Goal: Task Accomplishment & Management: Manage account settings

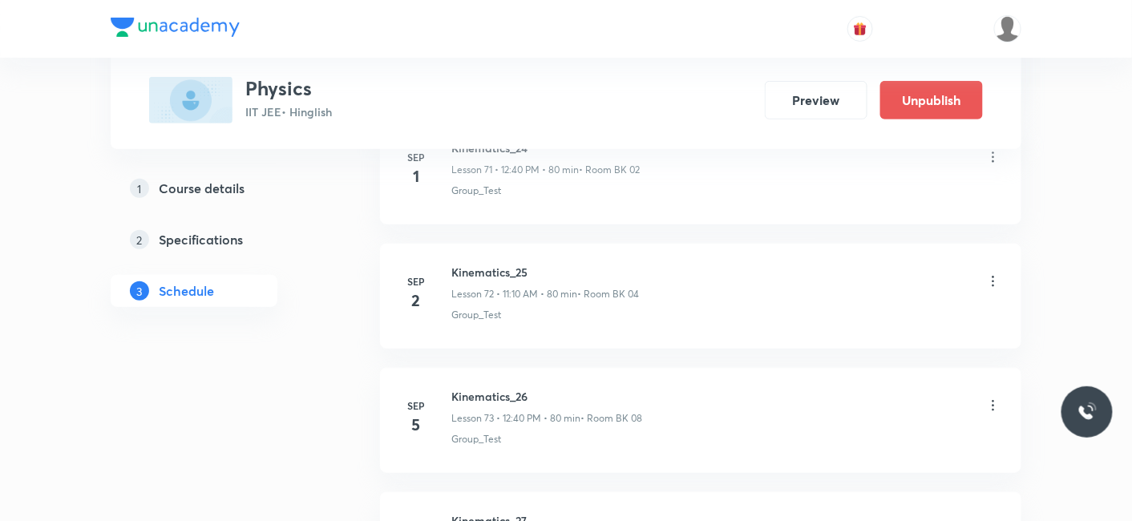
scroll to position [9979, 0]
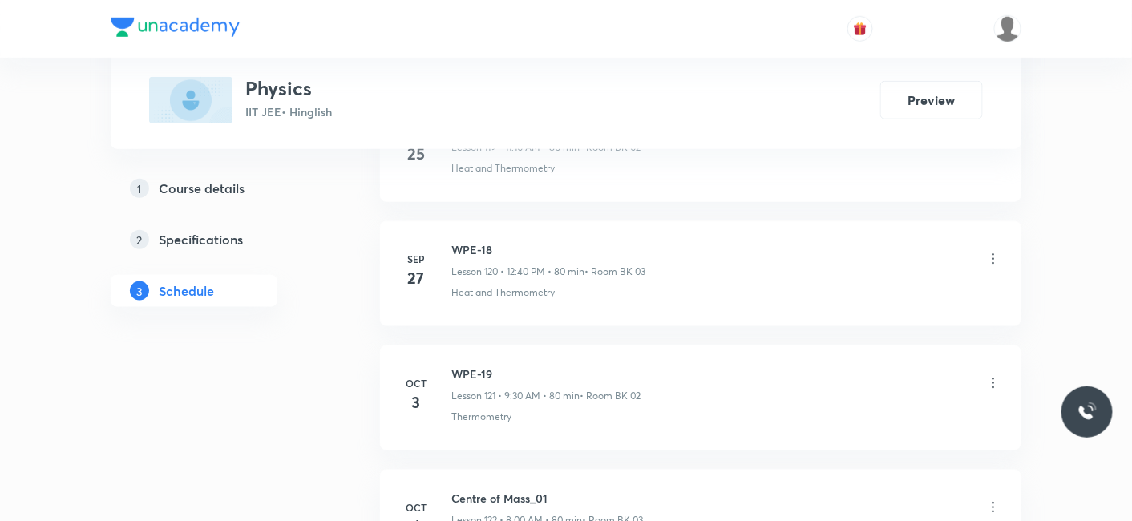
scroll to position [15987, 0]
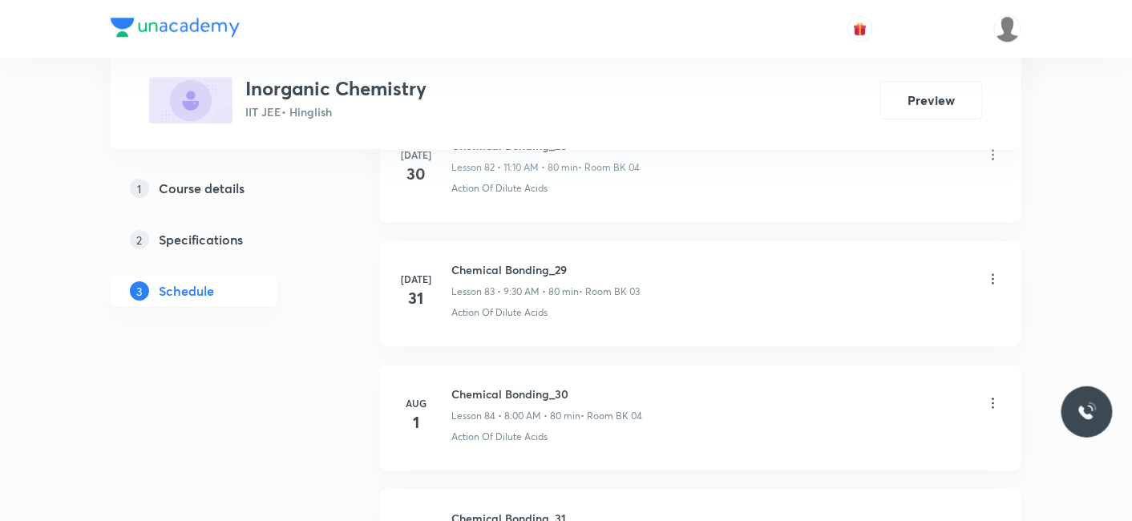
scroll to position [10836, 0]
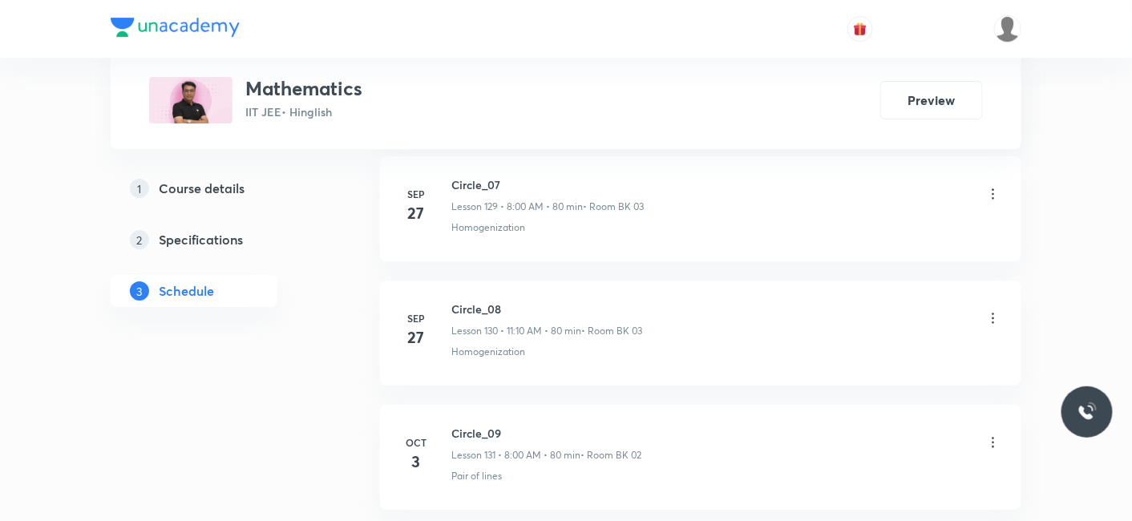
scroll to position [17203, 0]
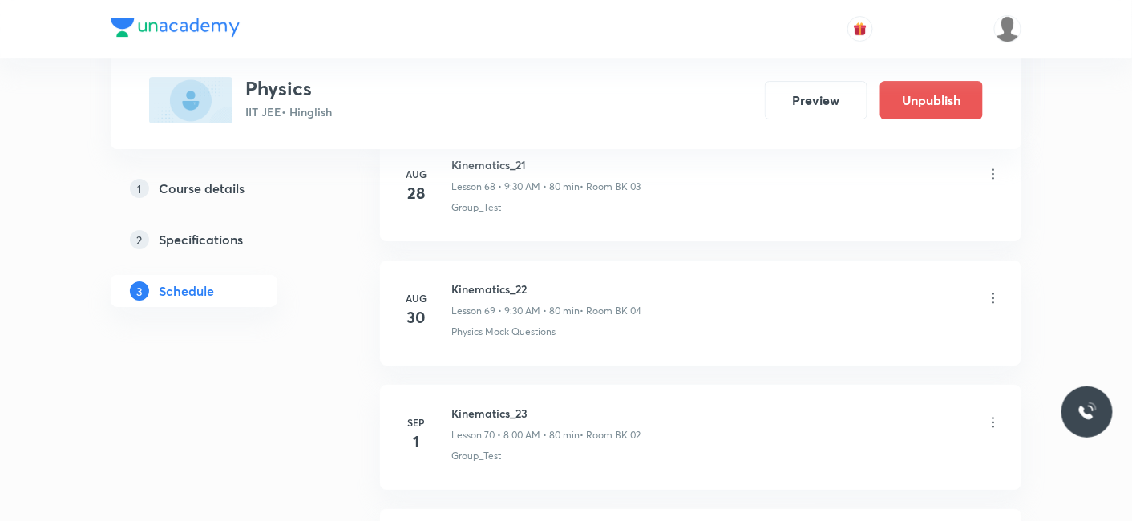
scroll to position [9315, 0]
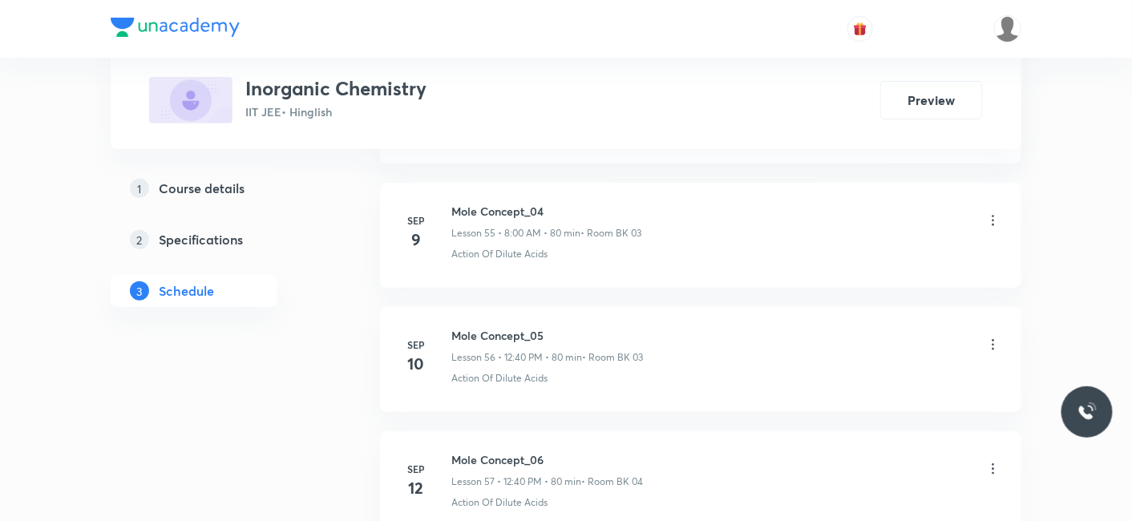
scroll to position [8316, 0]
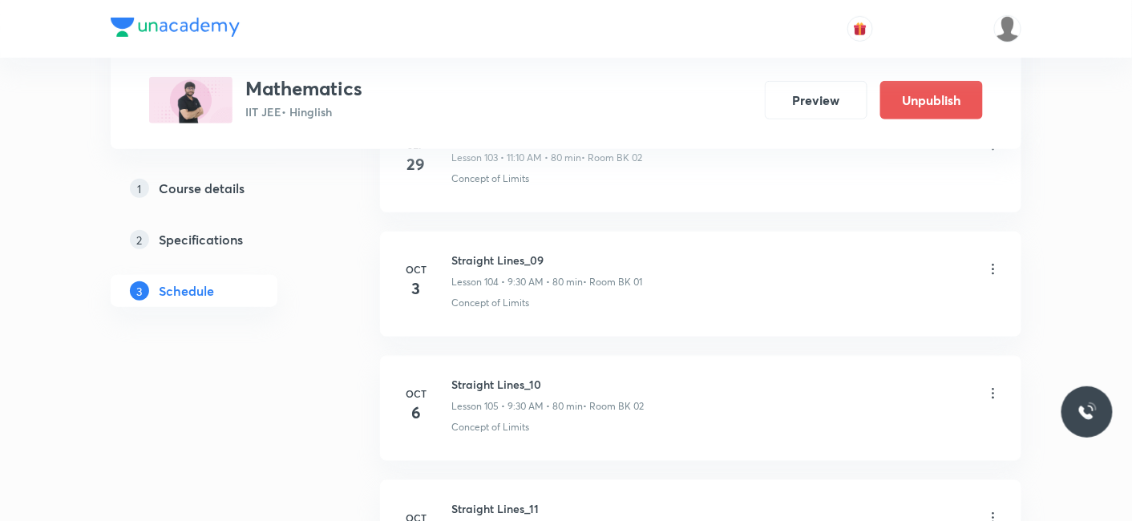
scroll to position [13882, 0]
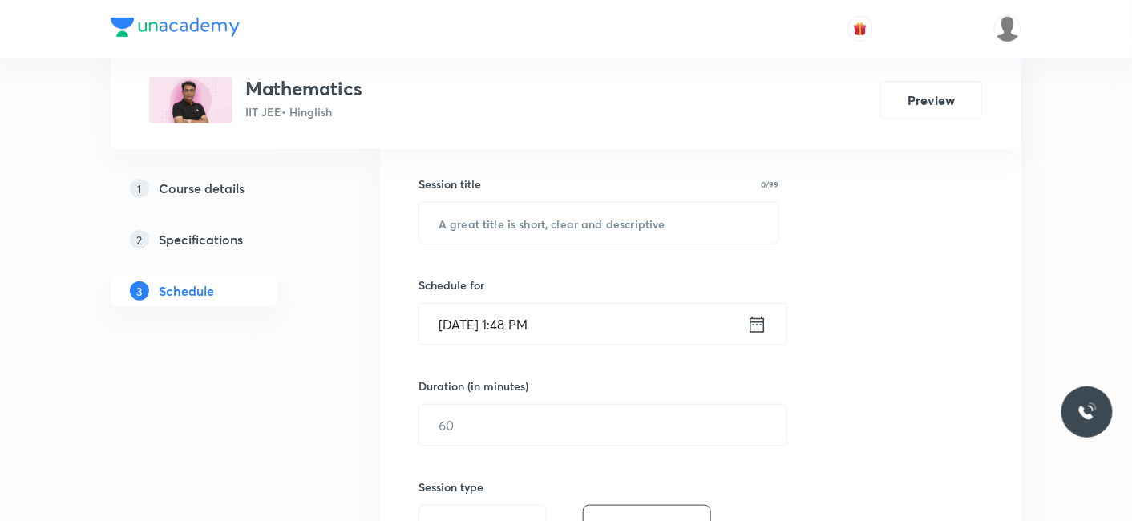
scroll to position [249, 0]
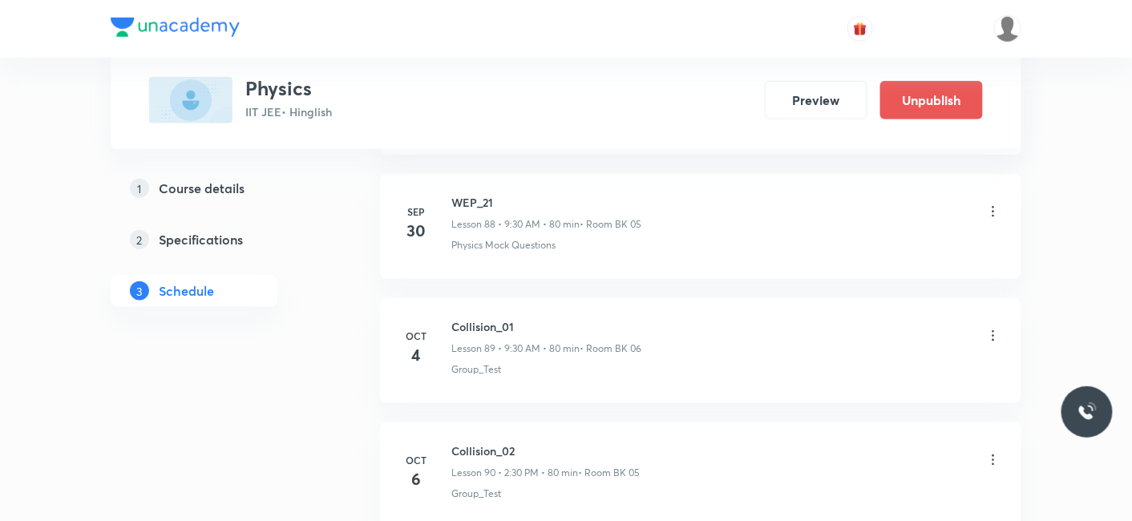
scroll to position [12004, 0]
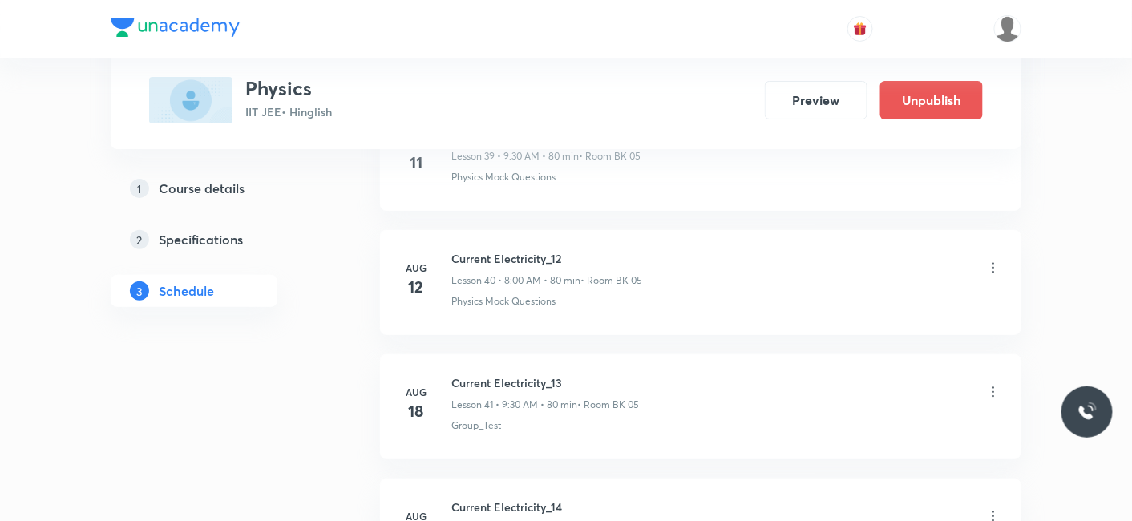
scroll to position [5563, 0]
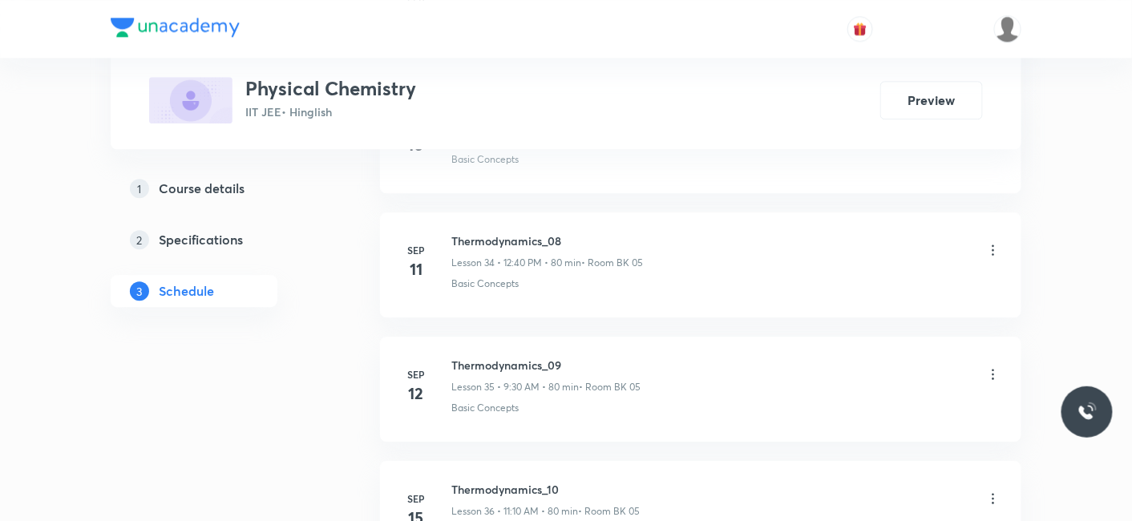
scroll to position [5582, 0]
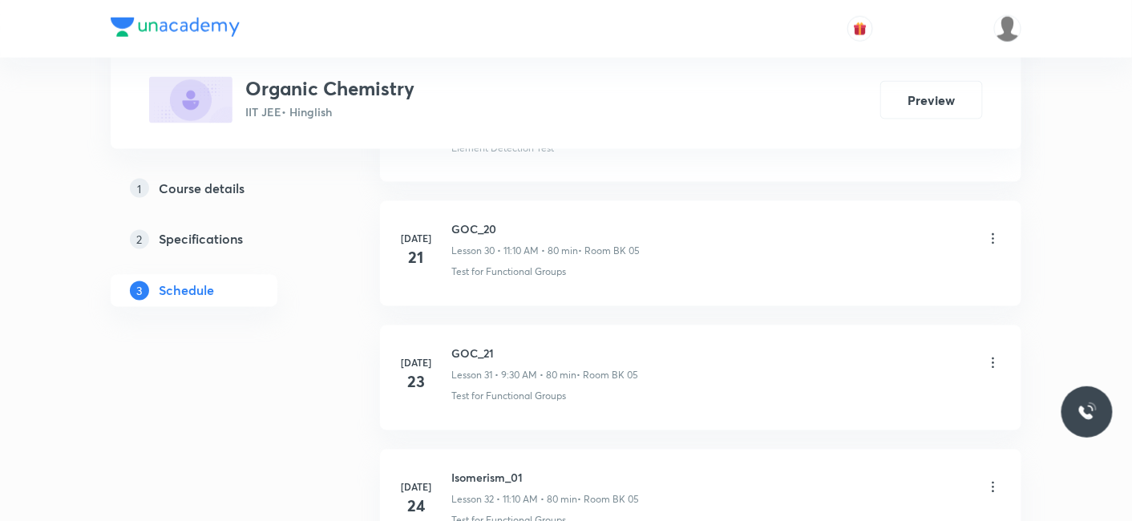
scroll to position [4378, 0]
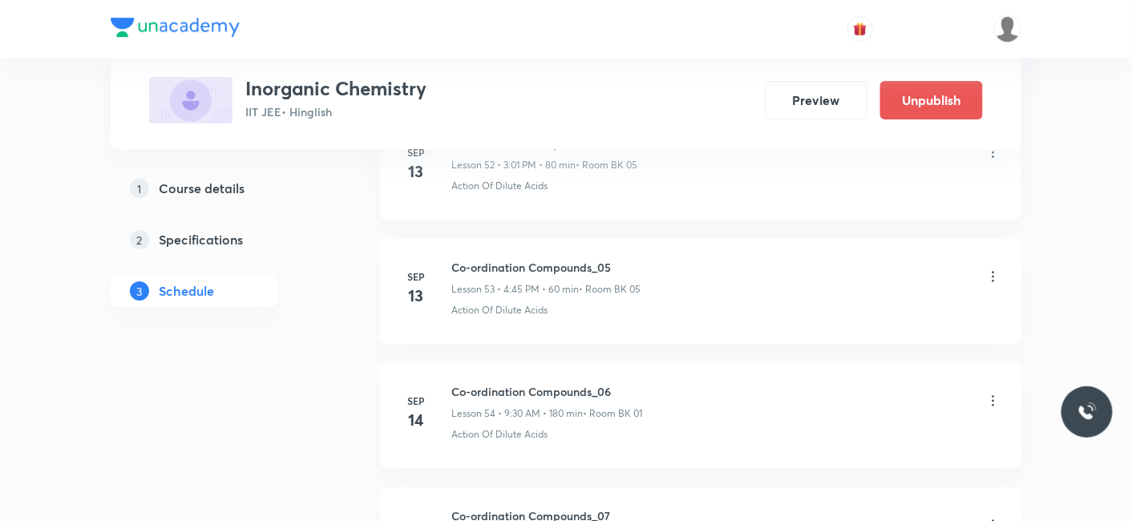
scroll to position [8436, 0]
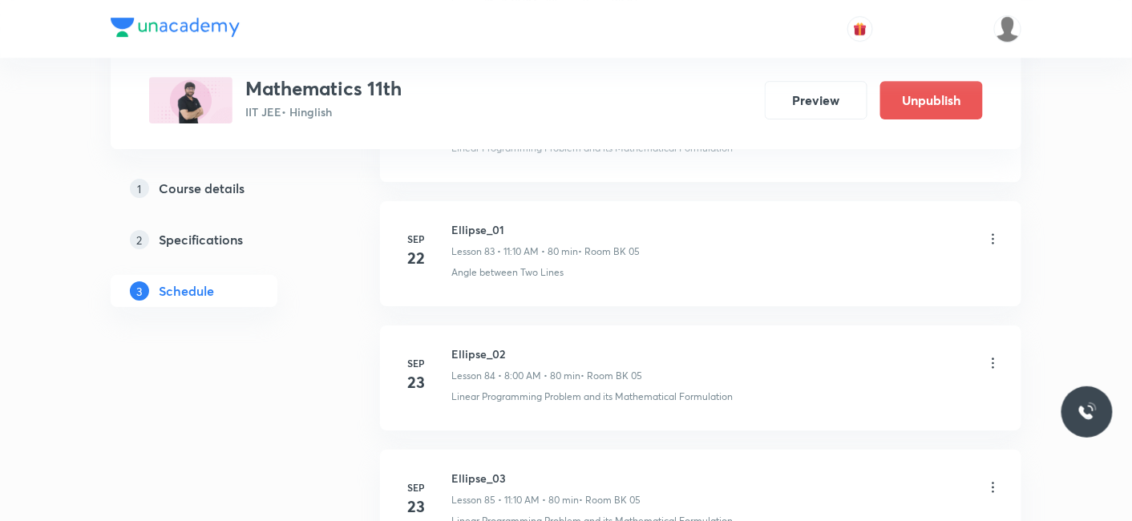
scroll to position [11406, 0]
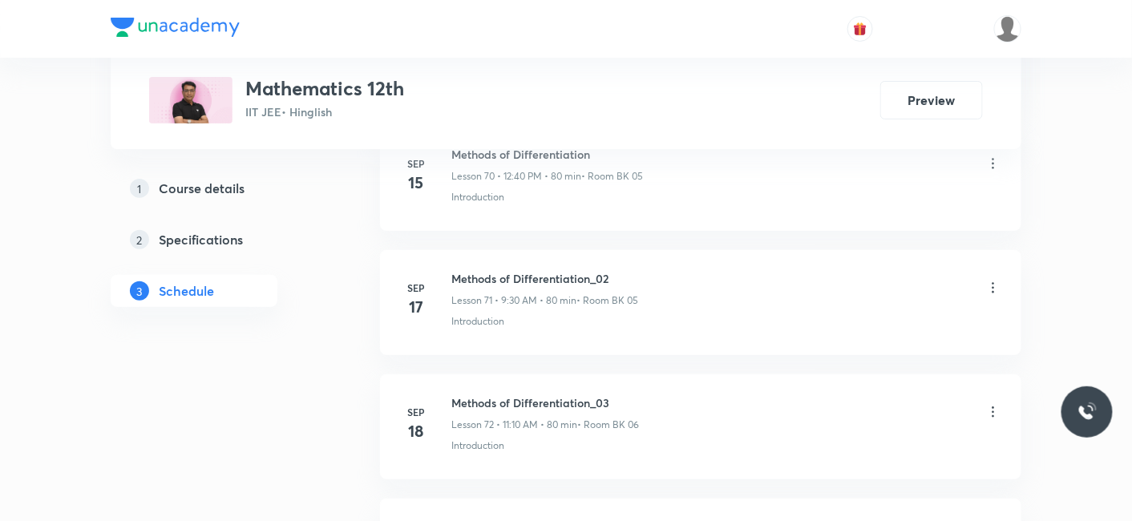
scroll to position [11035, 0]
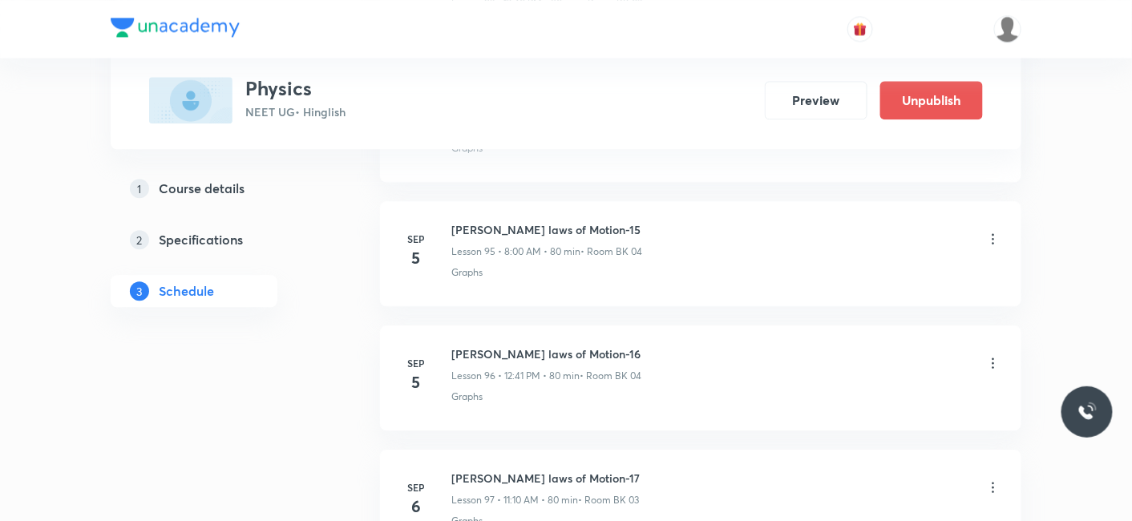
scroll to position [12627, 0]
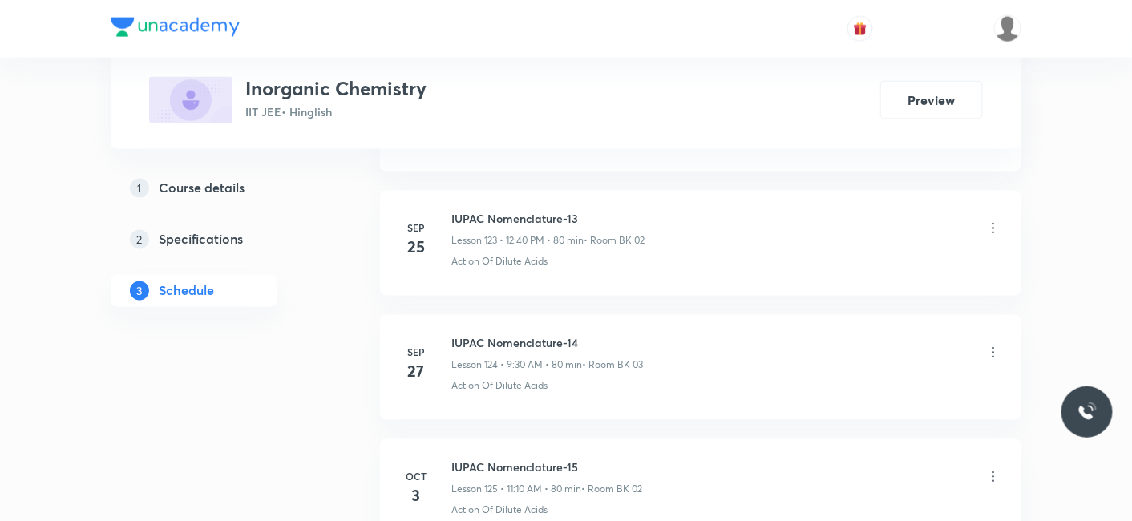
scroll to position [16358, 0]
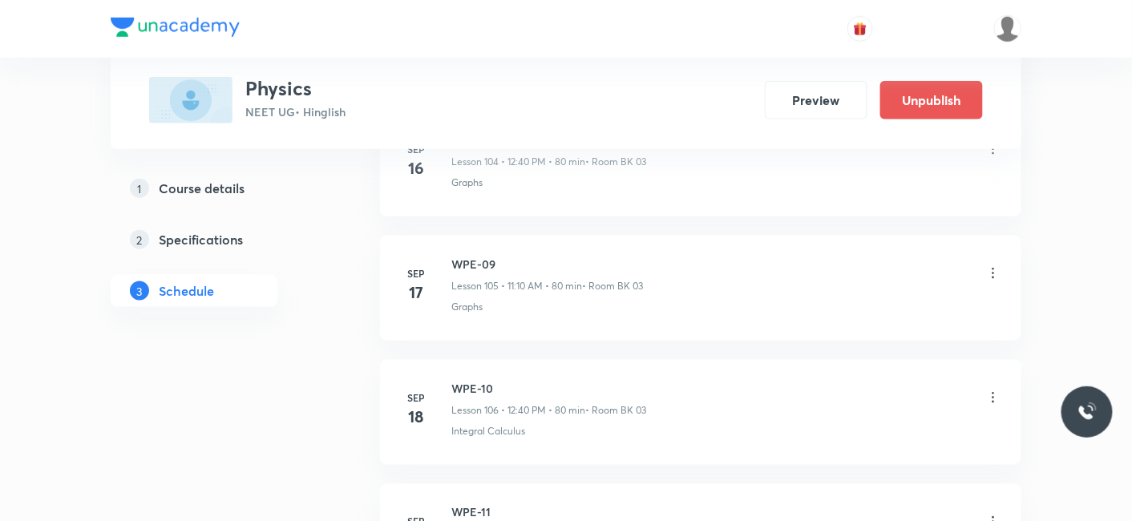
scroll to position [15120, 0]
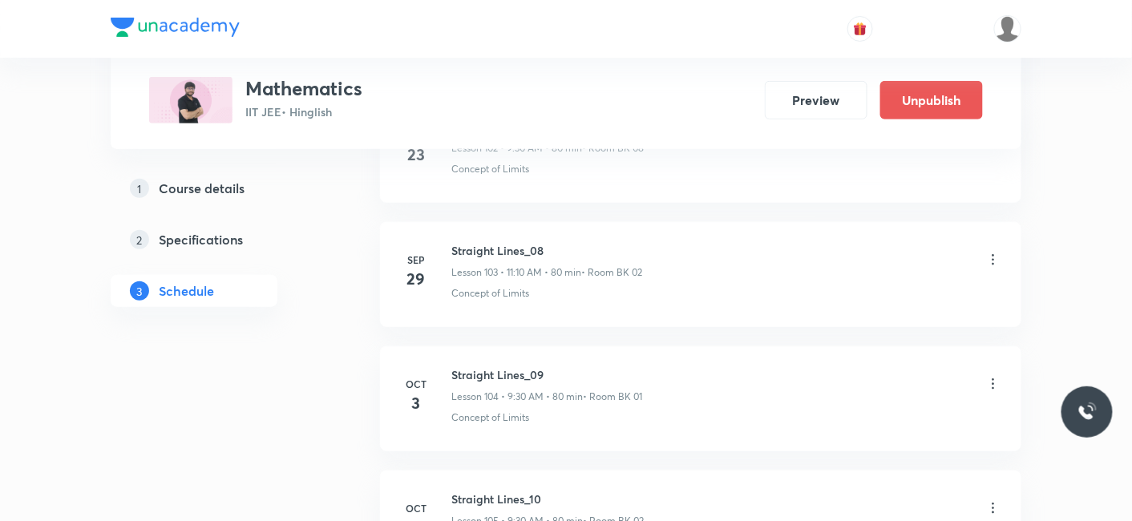
scroll to position [13882, 0]
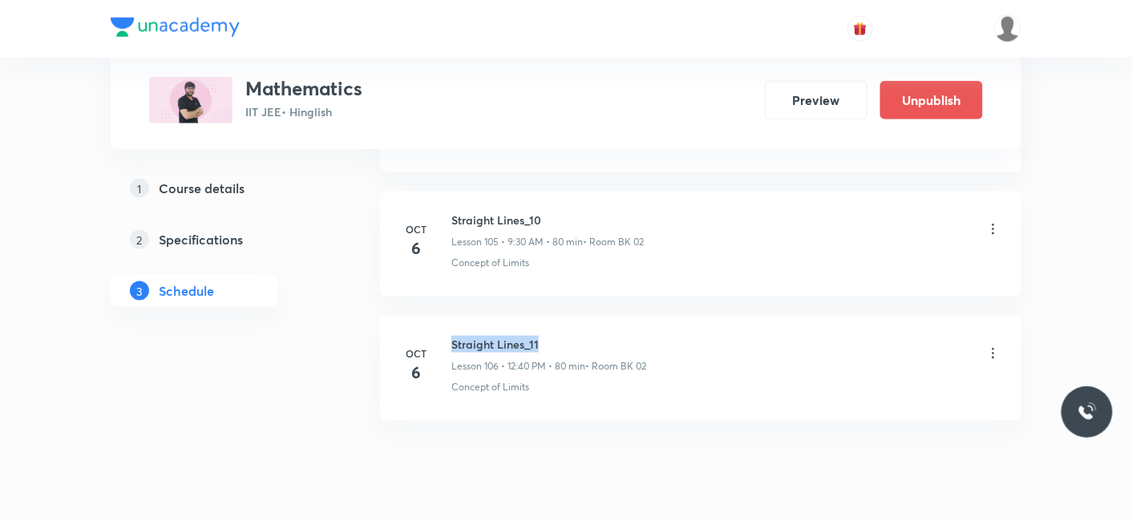
drag, startPoint x: 451, startPoint y: 294, endPoint x: 571, endPoint y: 293, distance: 120.2
click at [571, 336] on h6 "Straight Lines_11" at bounding box center [548, 344] width 195 height 17
copy h6 "Straight Lines_11"
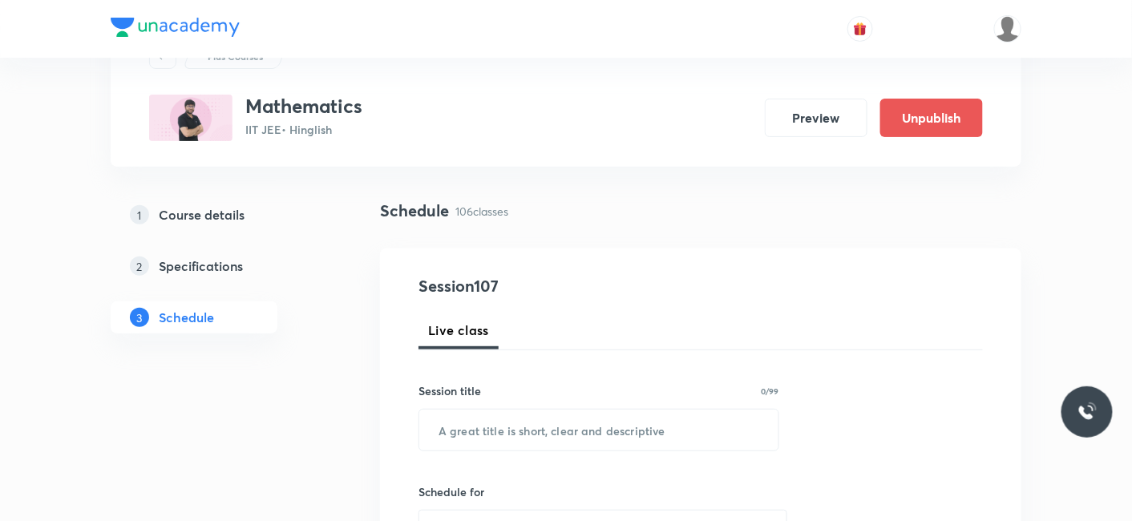
scroll to position [178, 0]
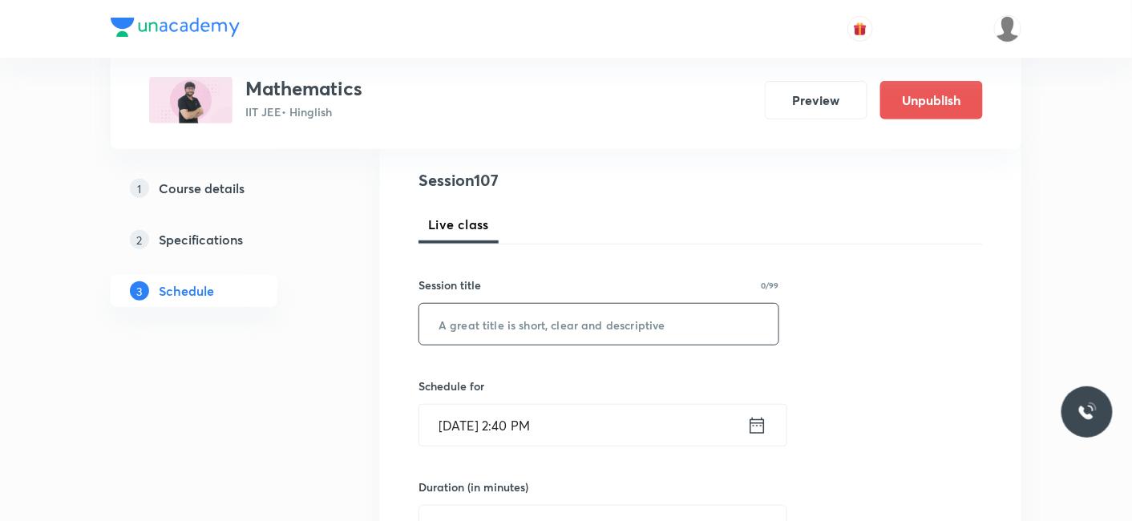
click at [503, 308] on input "text" at bounding box center [598, 324] width 359 height 41
paste input "Straight Lines_11"
type input "Straight Lines_12"
click at [585, 433] on input "Oct 6, 2025, 2:40 PM" at bounding box center [583, 425] width 328 height 41
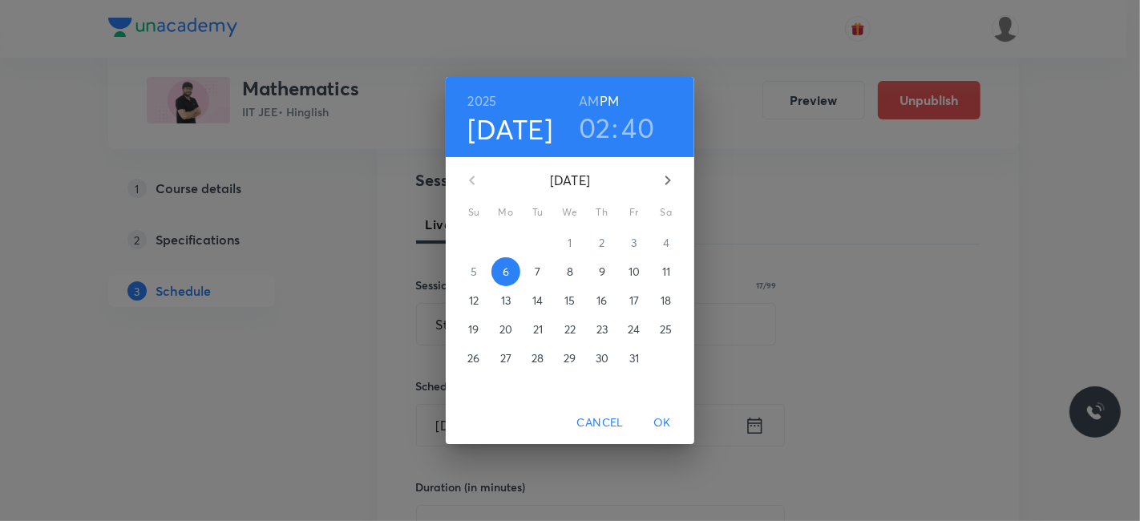
click at [647, 135] on h3 "40" at bounding box center [638, 128] width 33 height 34
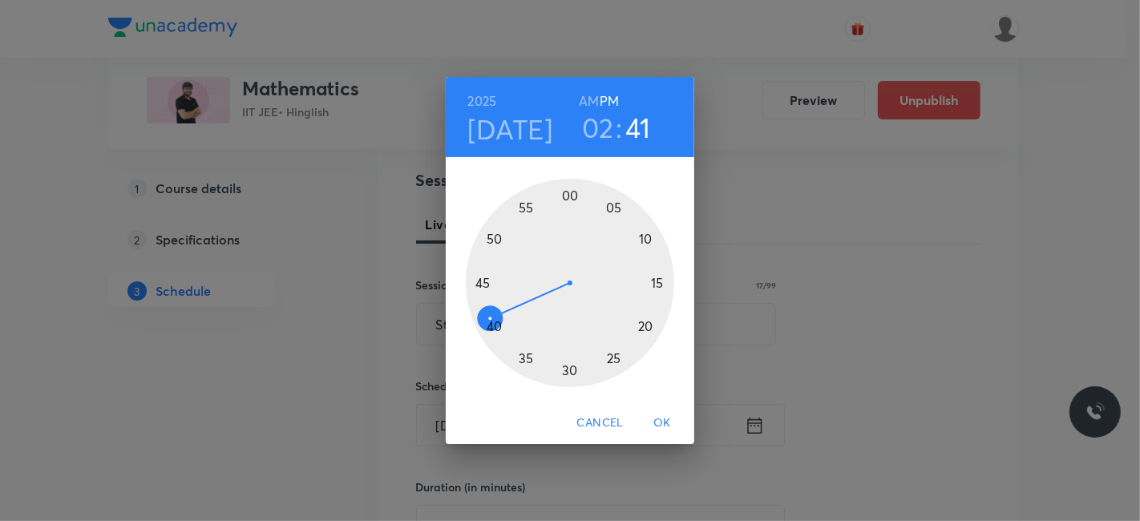
click at [490, 321] on div at bounding box center [570, 283] width 208 height 208
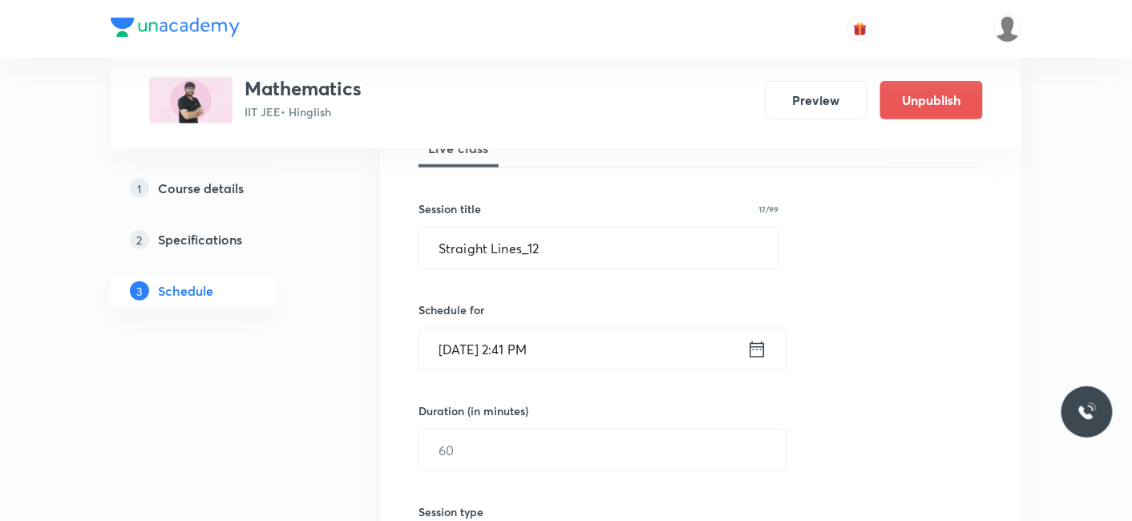
scroll to position [356, 0]
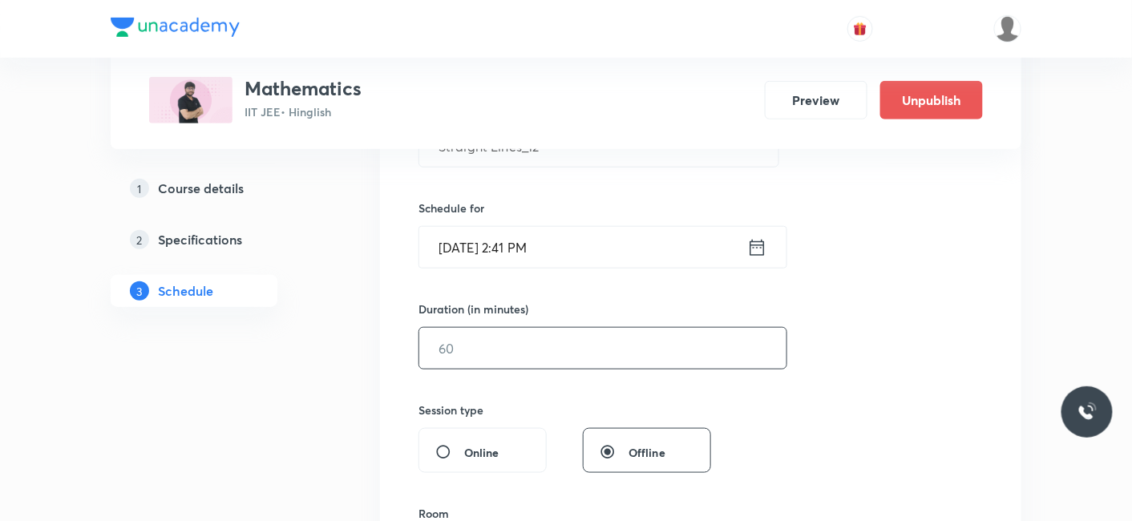
click at [462, 353] on input "text" at bounding box center [602, 348] width 367 height 41
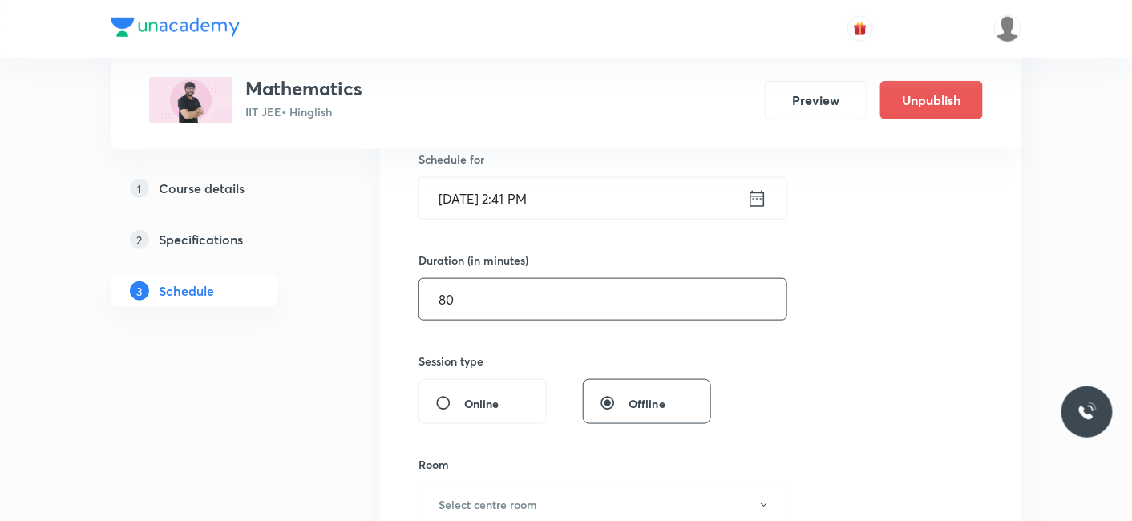
scroll to position [445, 0]
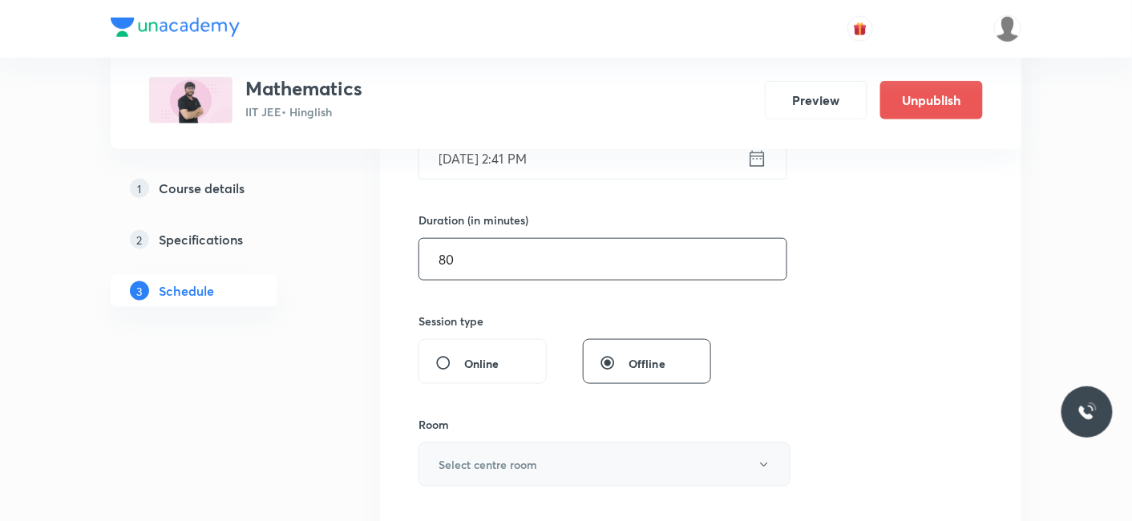
type input "80"
click at [466, 459] on h6 "Select centre room" at bounding box center [487, 464] width 99 height 17
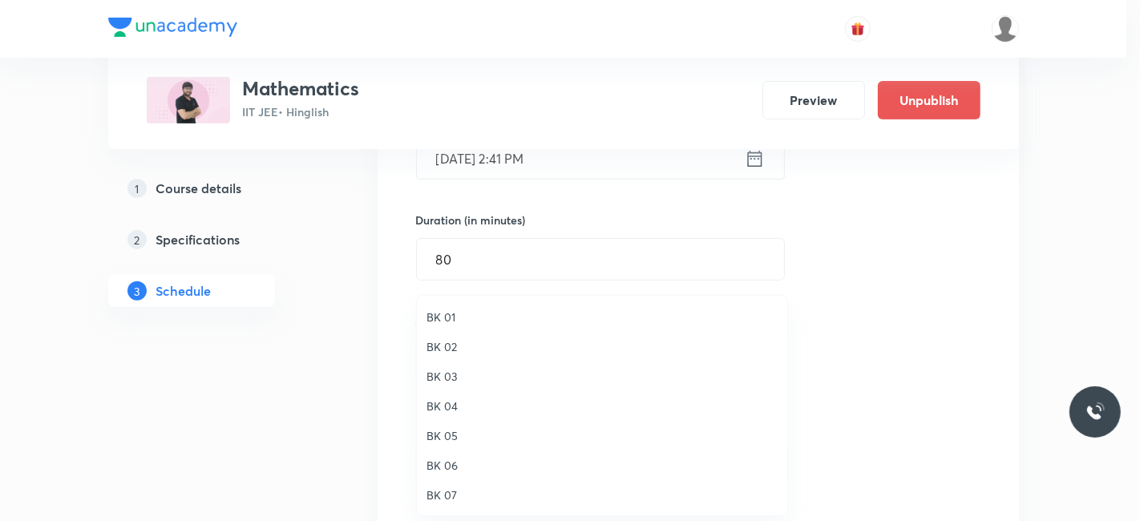
click at [437, 374] on span "BK 03" at bounding box center [601, 376] width 351 height 17
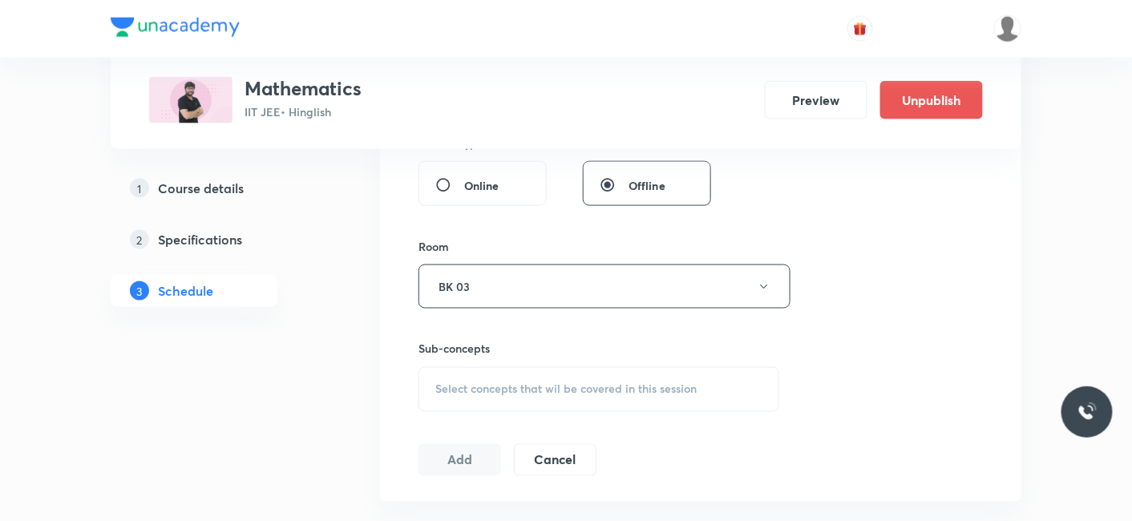
click at [479, 402] on div "Select concepts that wil be covered in this session" at bounding box center [598, 389] width 361 height 45
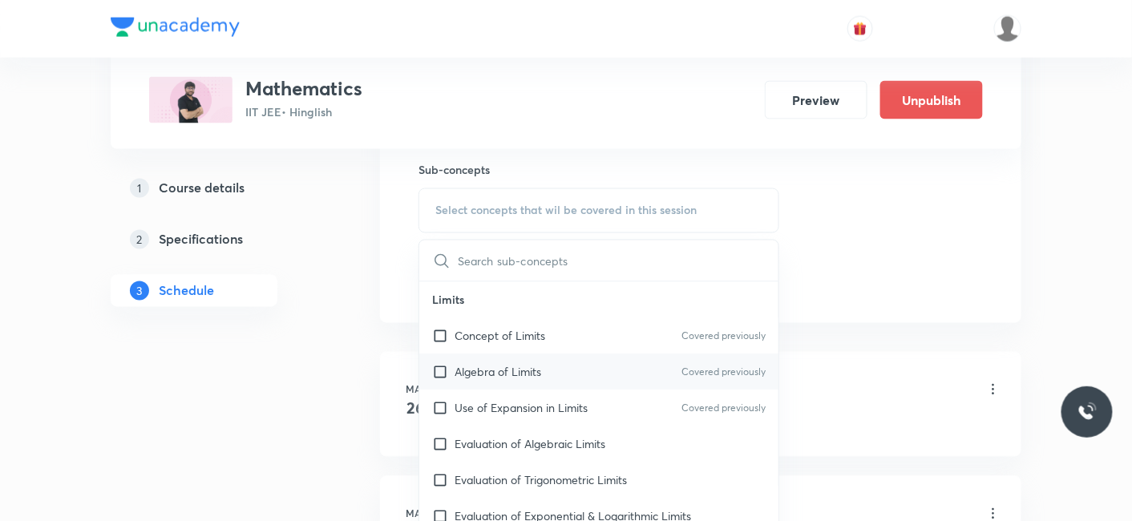
click at [478, 364] on p "Algebra of Limits" at bounding box center [497, 372] width 87 height 17
checkbox input "true"
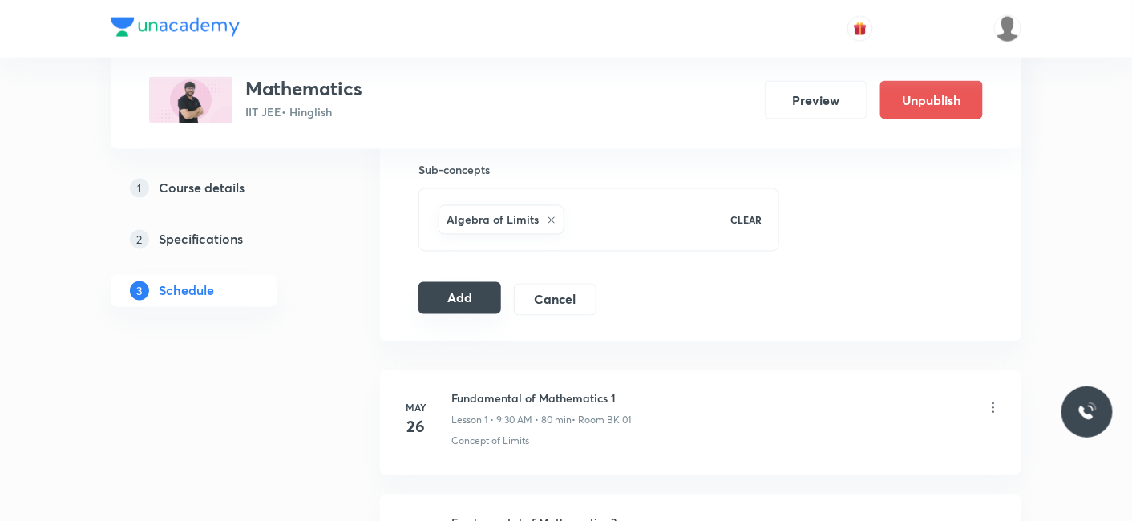
click at [492, 287] on button "Add" at bounding box center [459, 298] width 83 height 32
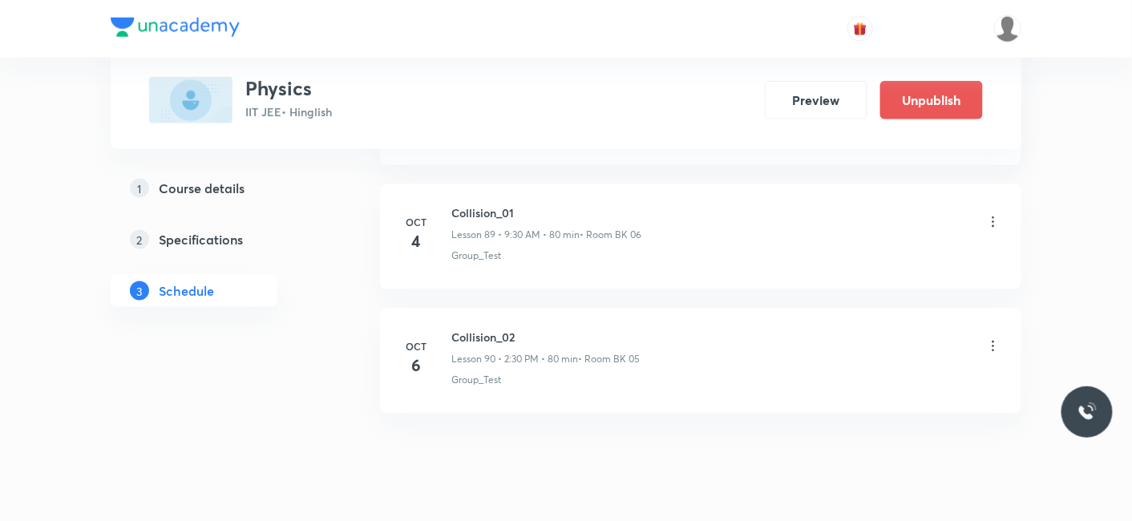
click at [992, 329] on div "Collision_02 Lesson 90 • 2:30 PM • 80 min • Room BK 05" at bounding box center [726, 348] width 550 height 38
drag, startPoint x: 524, startPoint y: 294, endPoint x: 450, endPoint y: 298, distance: 73.8
click at [451, 329] on h6 "Collision_02" at bounding box center [545, 337] width 188 height 17
click at [993, 338] on icon at bounding box center [993, 346] width 16 height 16
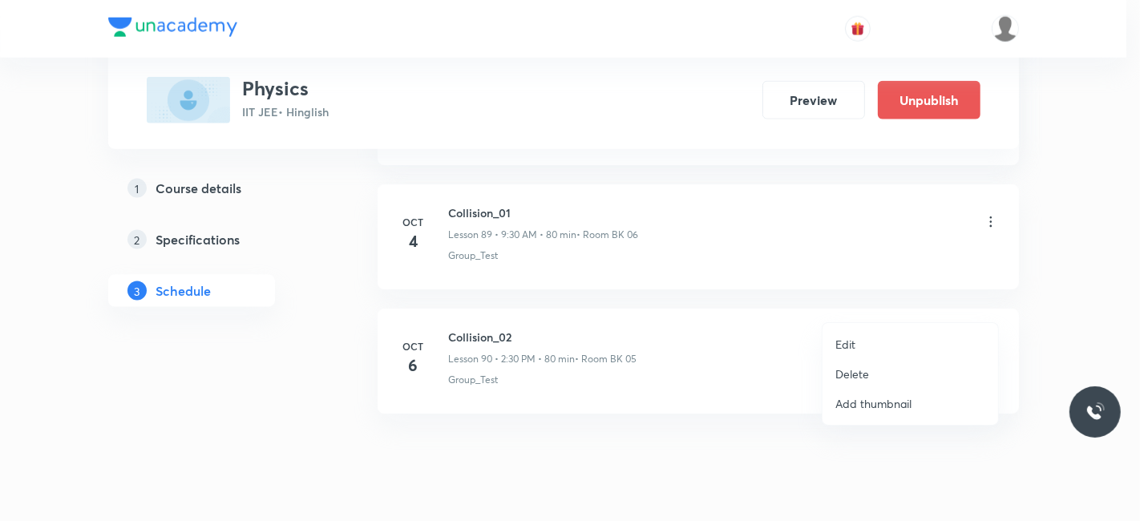
click at [846, 338] on p "Edit" at bounding box center [845, 344] width 20 height 17
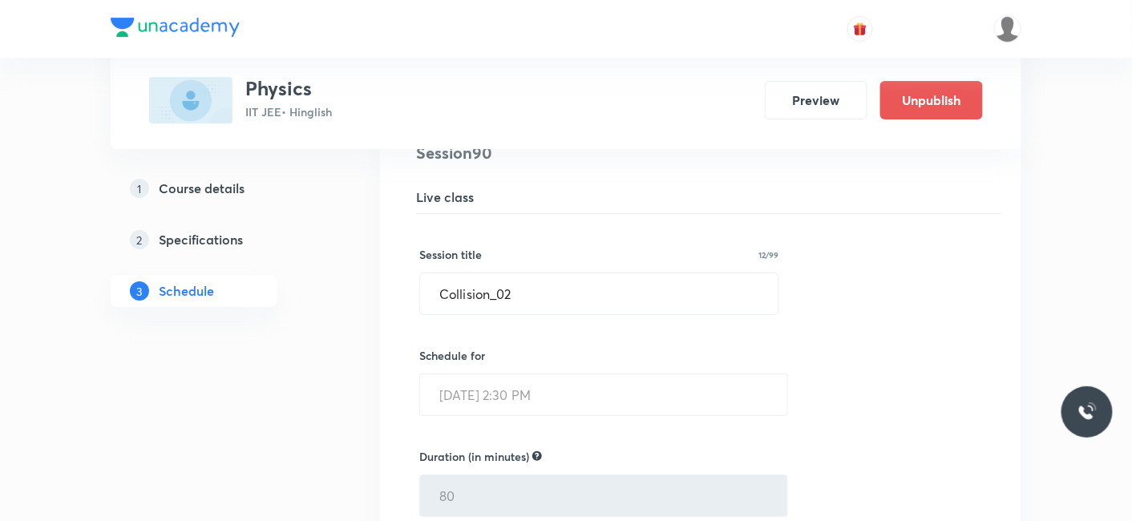
scroll to position [11259, 0]
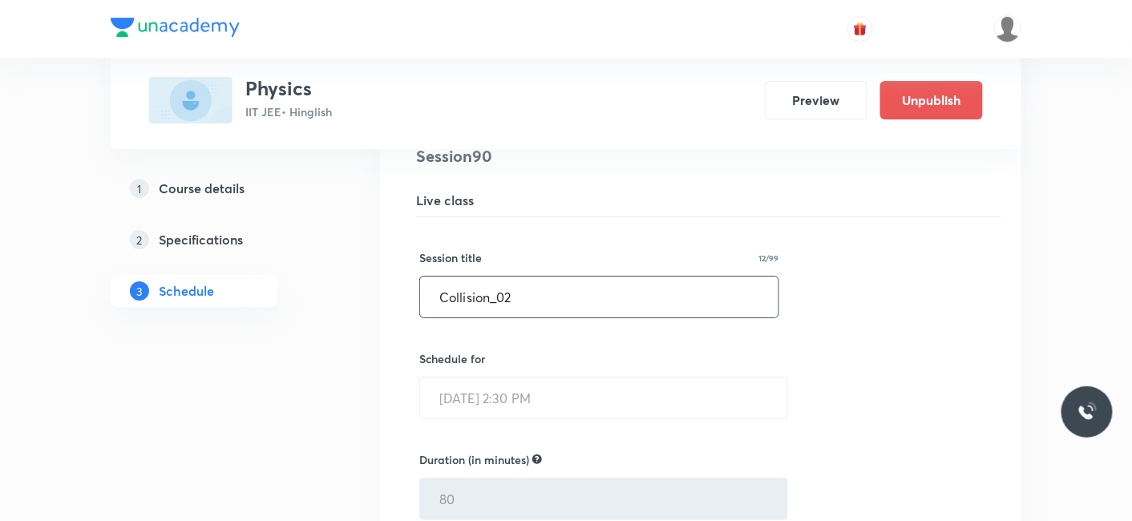
drag, startPoint x: 531, startPoint y: 264, endPoint x: 418, endPoint y: 261, distance: 112.2
click at [420, 277] on input "Collision_02" at bounding box center [599, 297] width 358 height 41
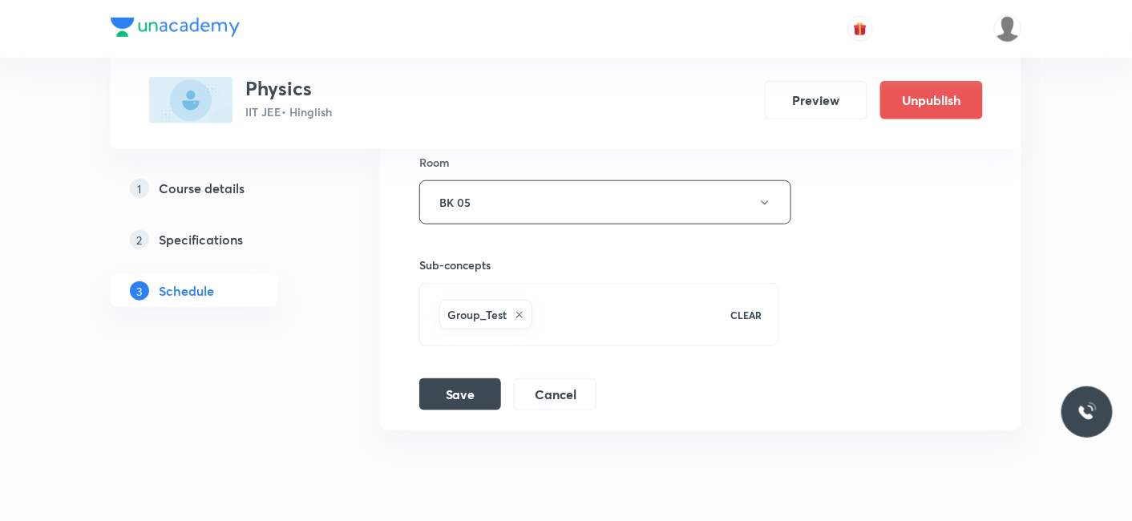
scroll to position [11883, 0]
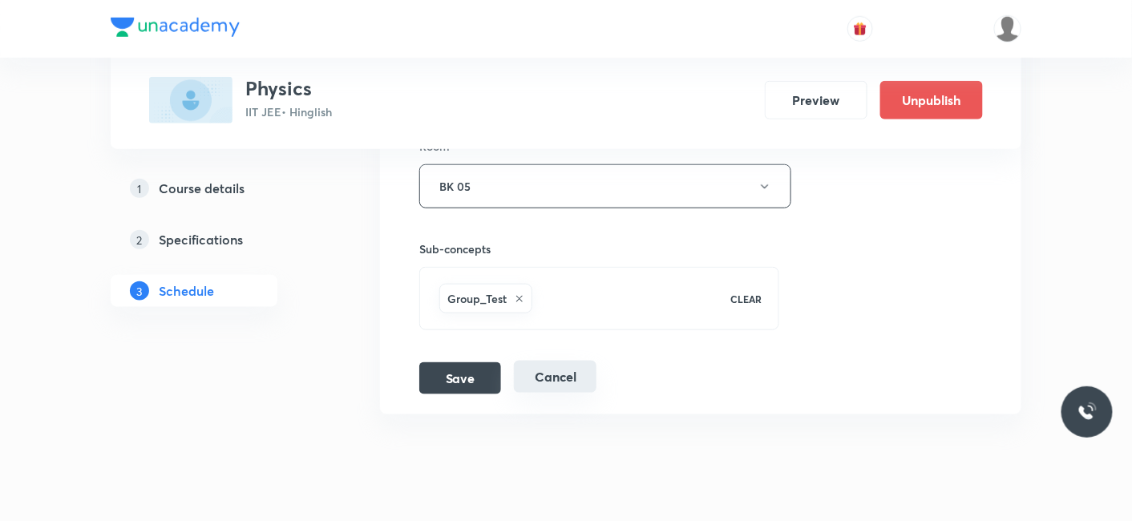
click at [569, 362] on div "Save Cancel" at bounding box center [514, 378] width 190 height 32
click at [568, 361] on button "Cancel" at bounding box center [555, 377] width 83 height 32
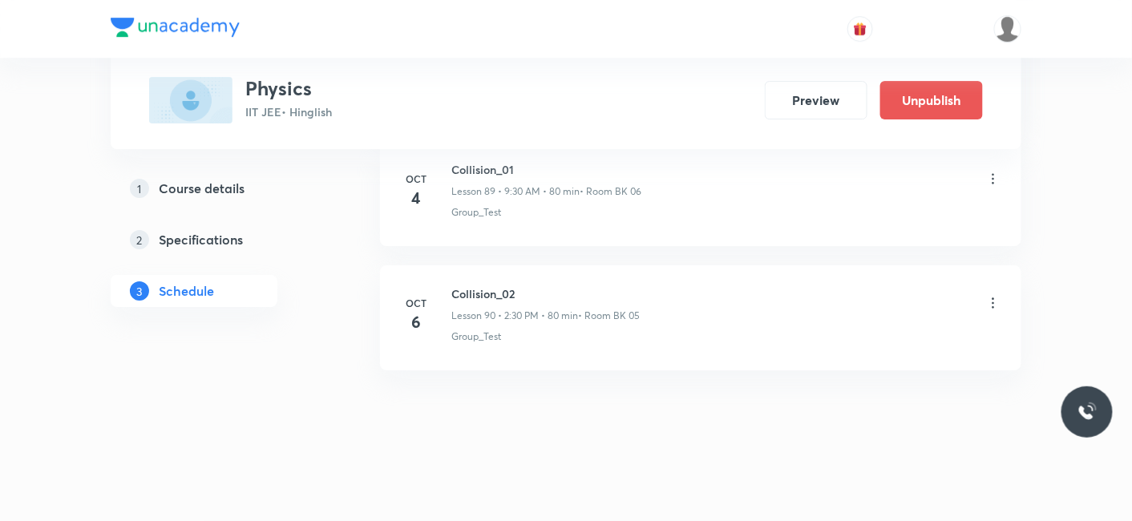
scroll to position [11167, 0]
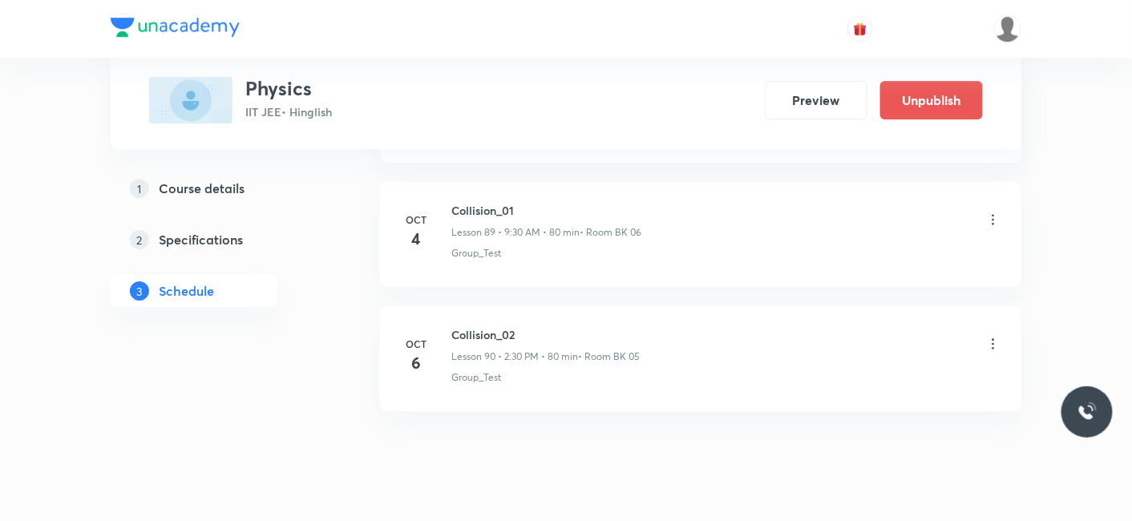
click at [993, 336] on icon at bounding box center [993, 344] width 16 height 16
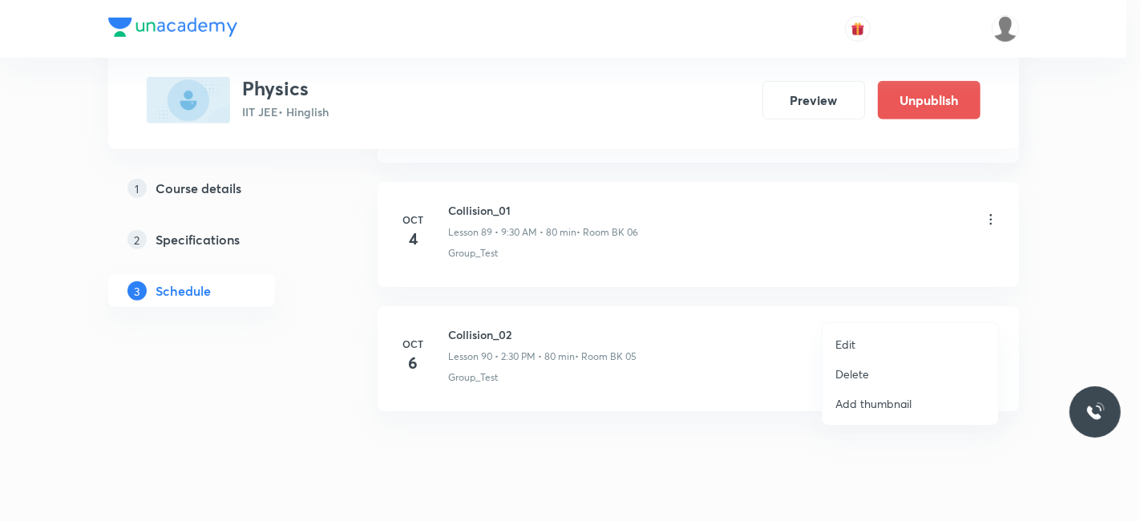
click at [841, 372] on p "Delete" at bounding box center [852, 373] width 34 height 17
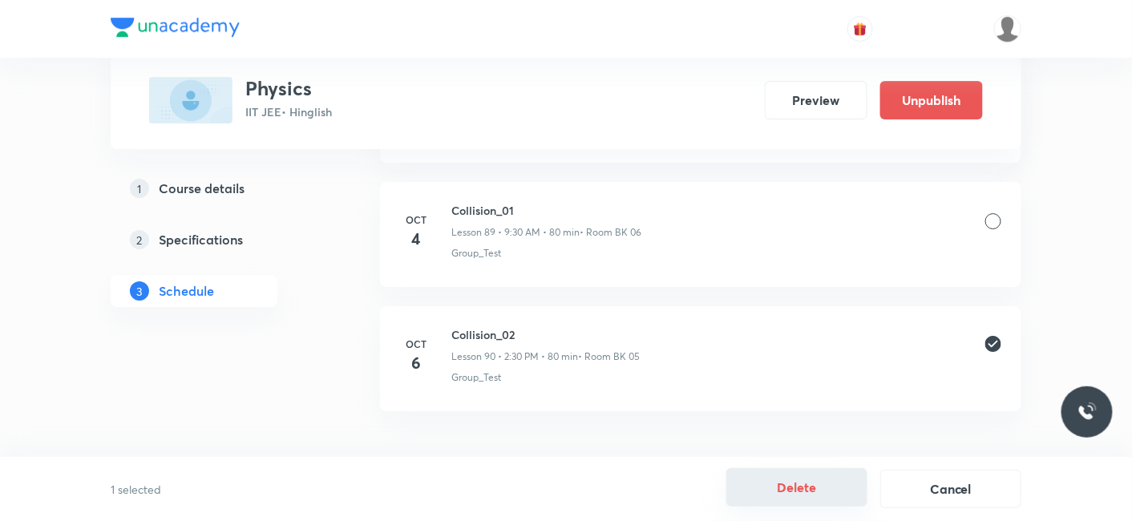
click at [799, 493] on button "Delete" at bounding box center [796, 487] width 141 height 38
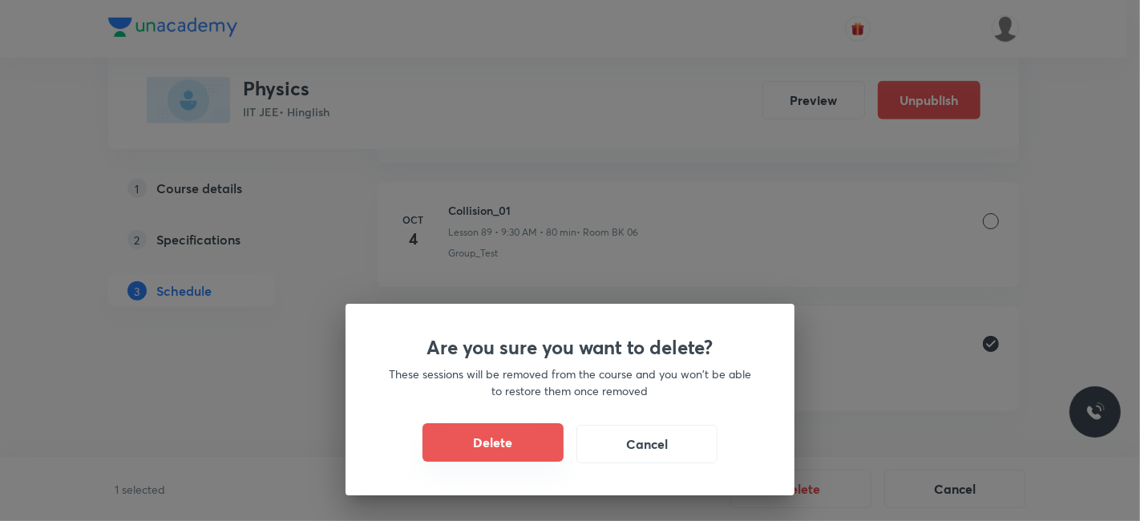
click at [501, 445] on button "Delete" at bounding box center [492, 442] width 141 height 38
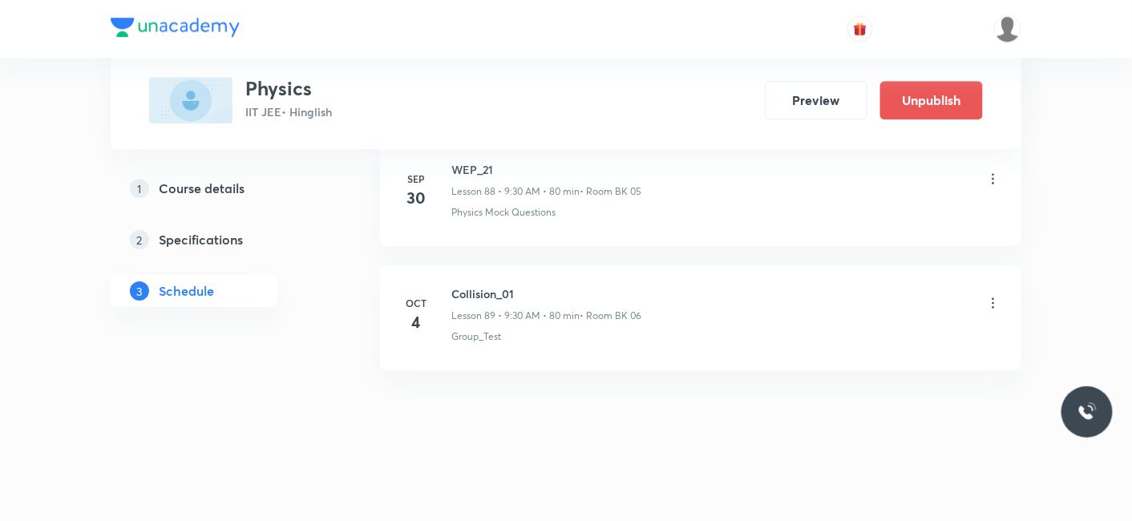
scroll to position [11044, 0]
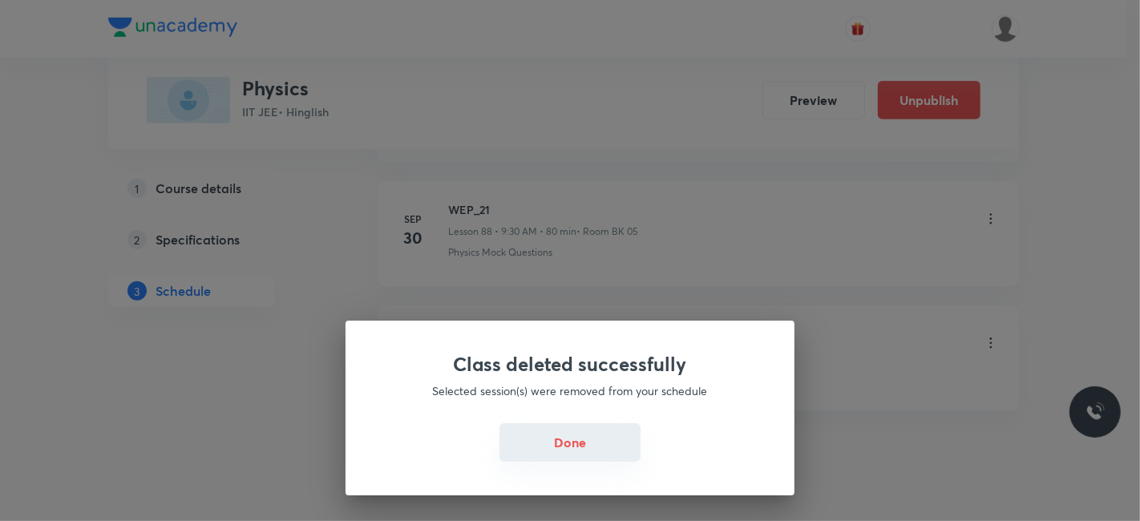
click at [600, 442] on button "Done" at bounding box center [569, 442] width 141 height 38
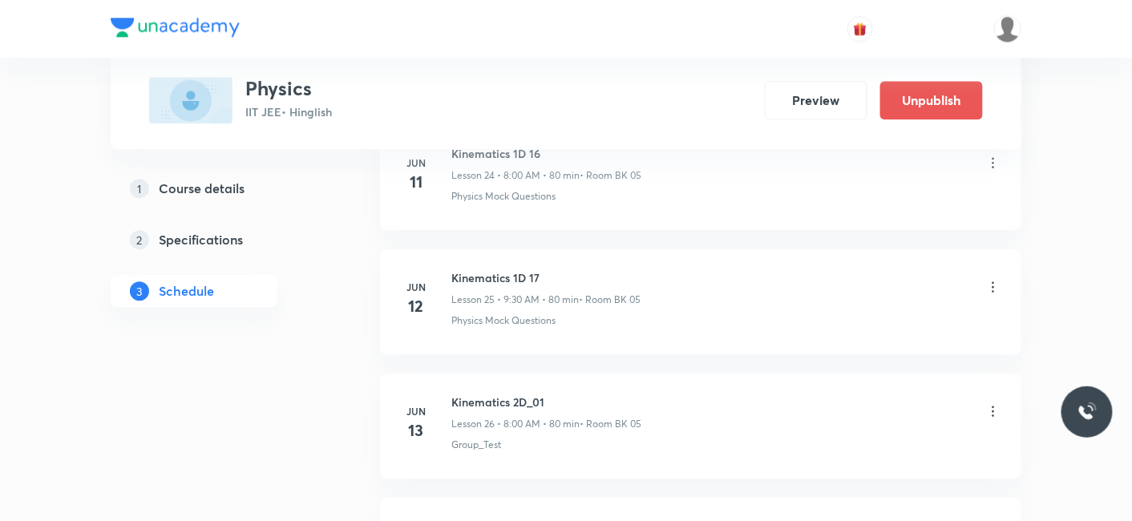
scroll to position [0, 0]
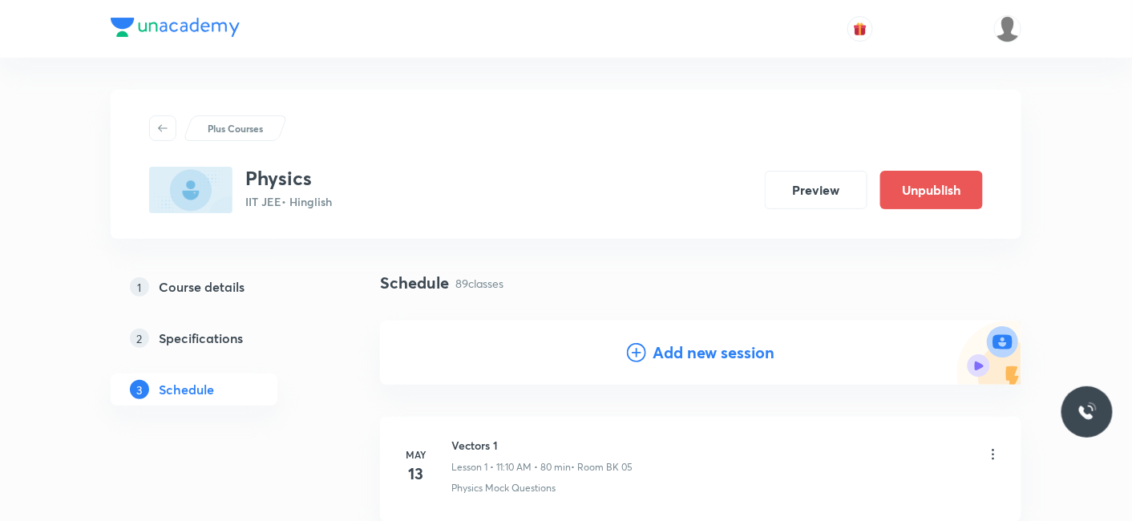
click at [669, 349] on h4 "Add new session" at bounding box center [713, 353] width 122 height 24
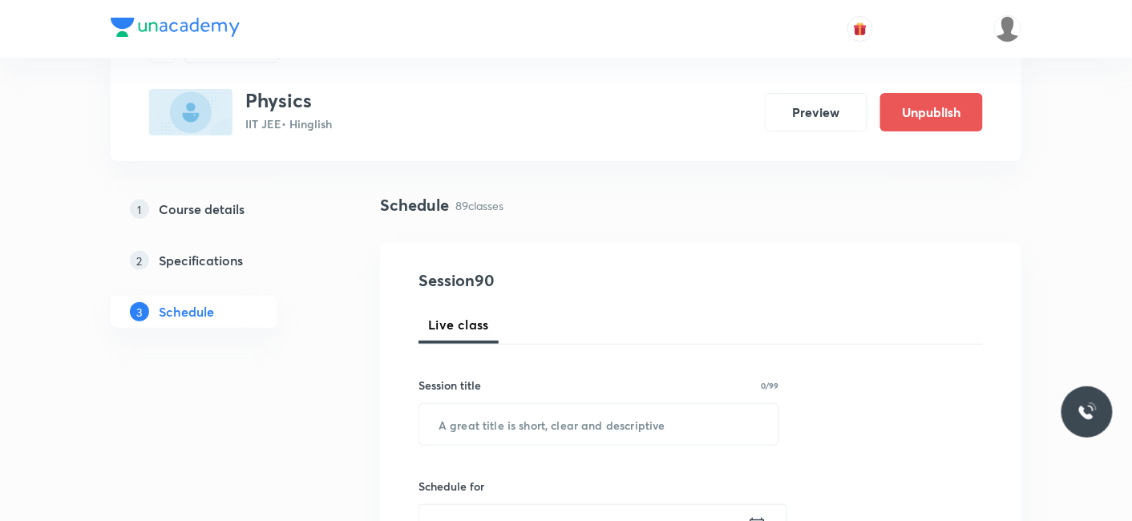
scroll to position [178, 0]
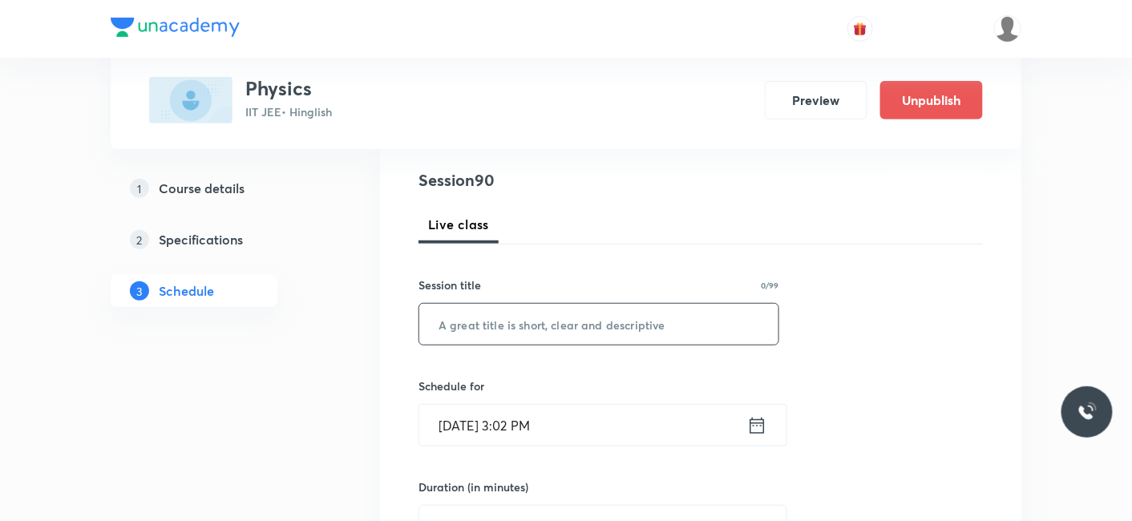
click at [520, 336] on input "text" at bounding box center [598, 324] width 359 height 41
paste input "Collision_02"
type input "Collision_02"
click at [481, 429] on input "Oct 6, 2025, 3:02 PM" at bounding box center [583, 425] width 328 height 41
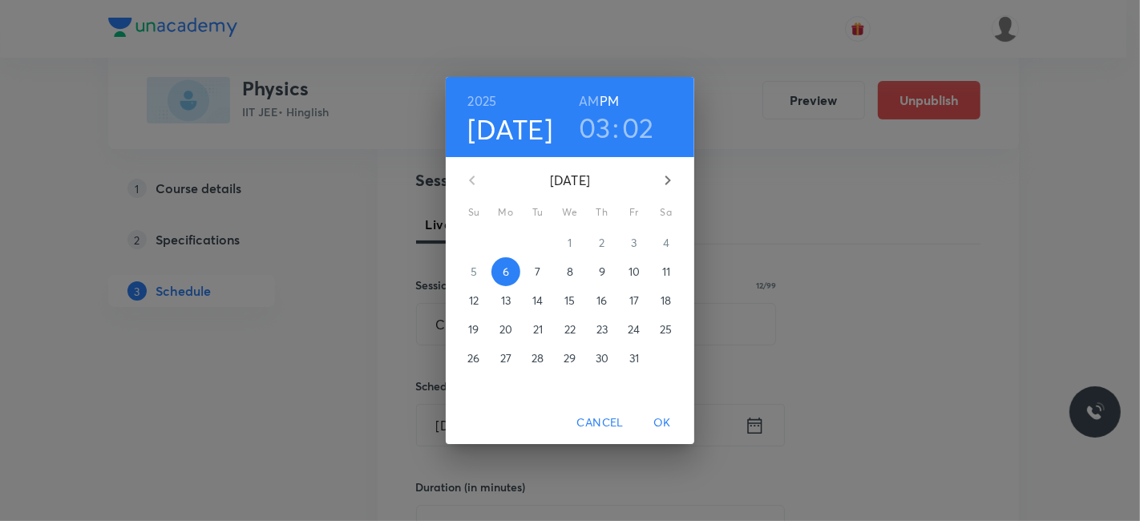
click at [630, 123] on h3 "02" at bounding box center [638, 128] width 32 height 34
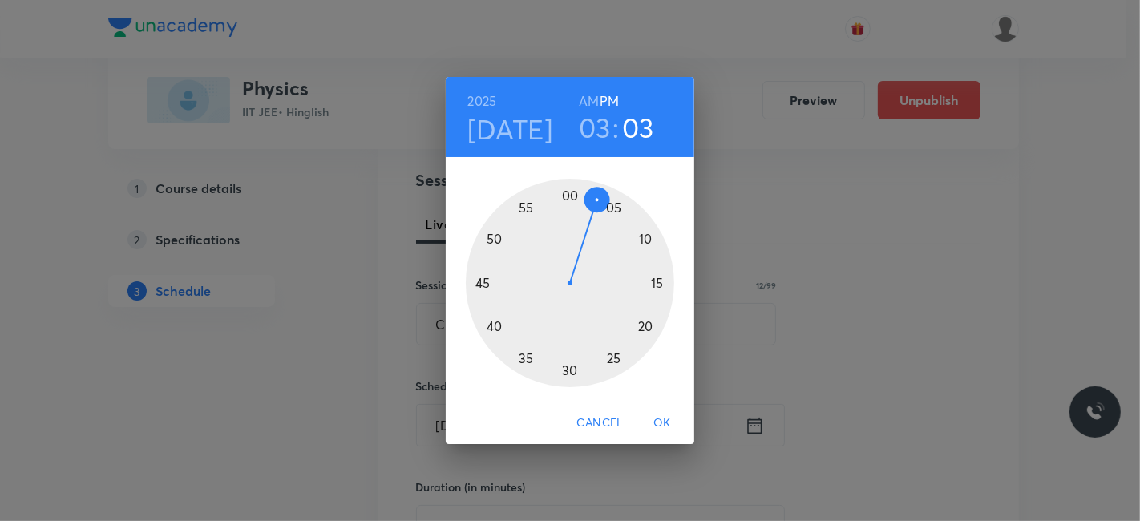
click at [593, 201] on div at bounding box center [570, 283] width 208 height 208
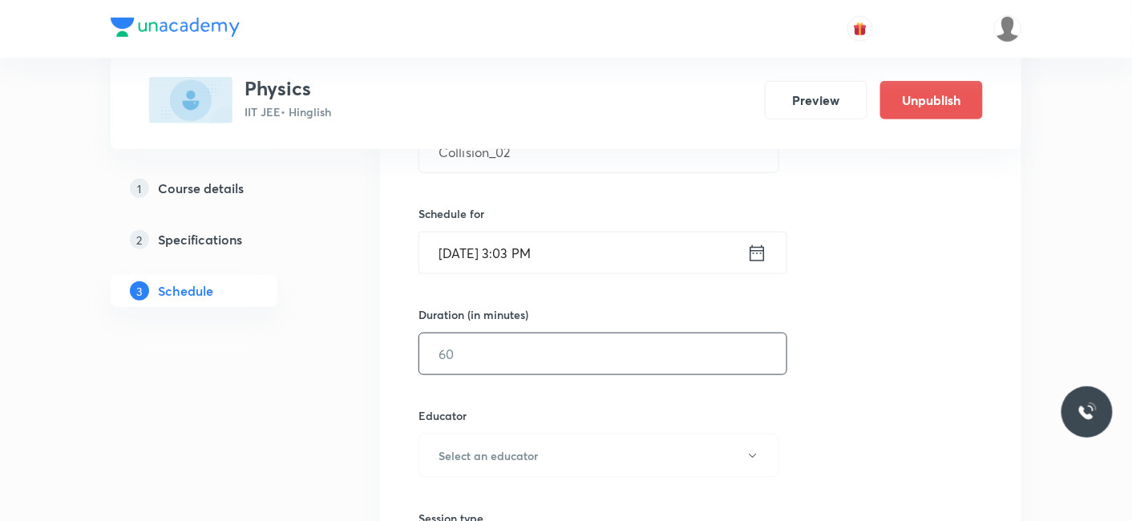
scroll to position [356, 0]
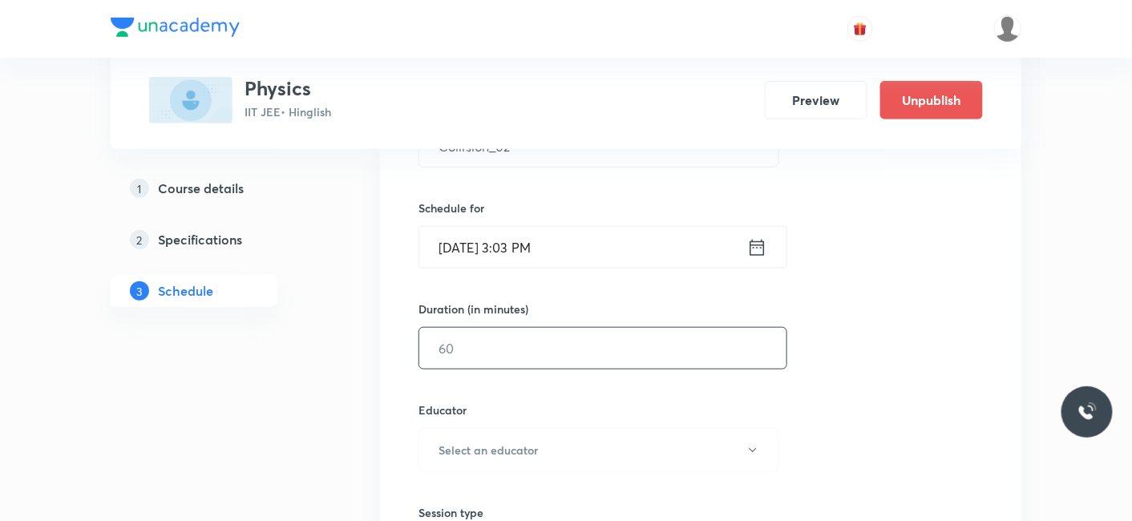
click at [493, 365] on input "text" at bounding box center [602, 348] width 367 height 41
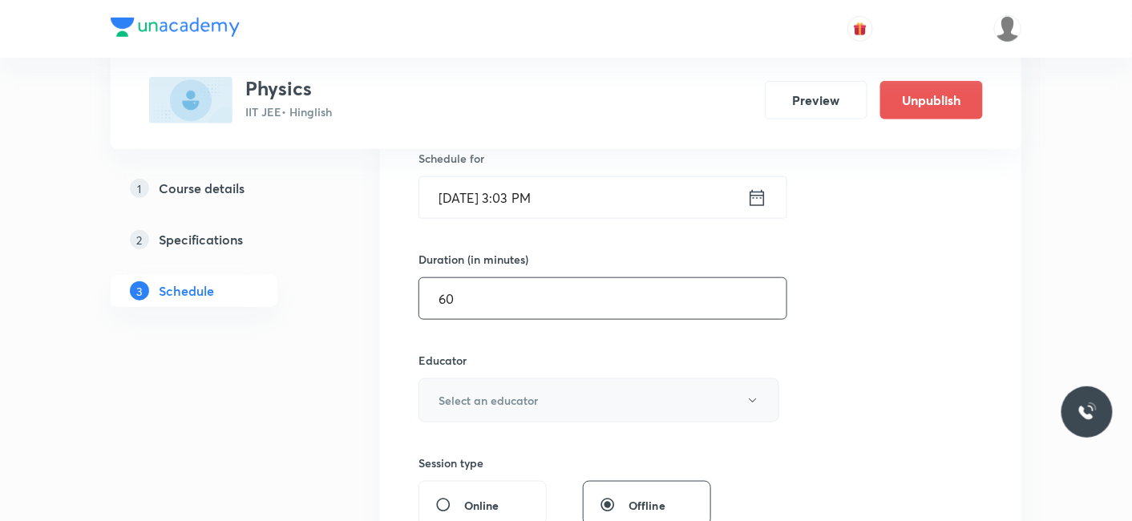
scroll to position [445, 0]
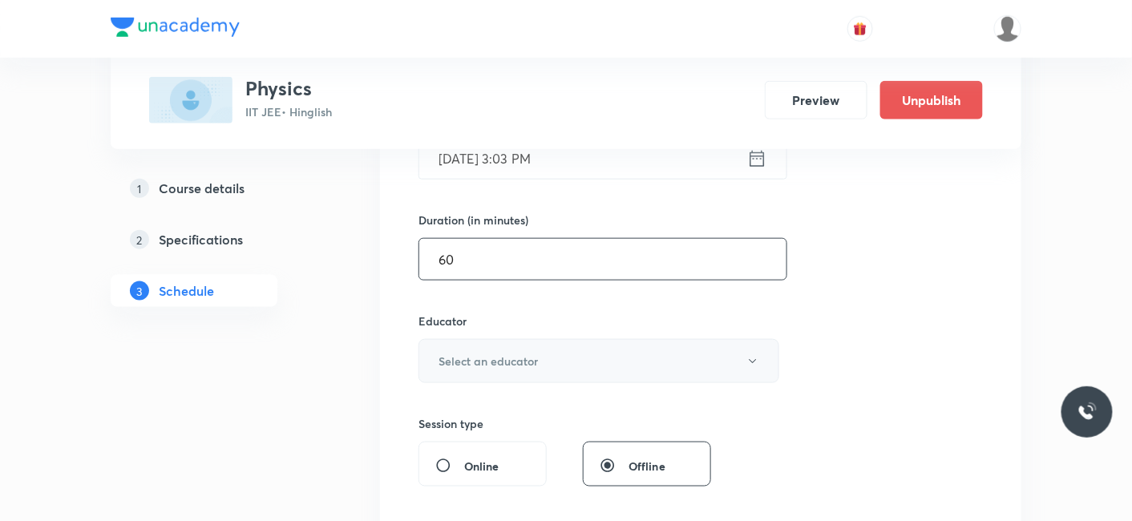
type input "60"
click at [495, 358] on h6 "Select an educator" at bounding box center [487, 361] width 99 height 17
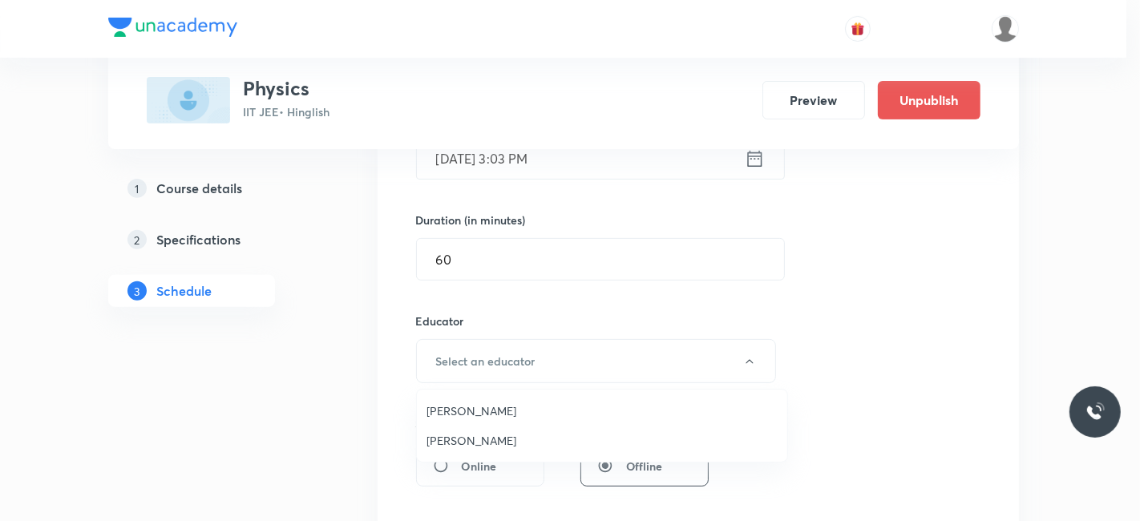
click at [450, 446] on span "Siddharth Jindal" at bounding box center [601, 440] width 351 height 17
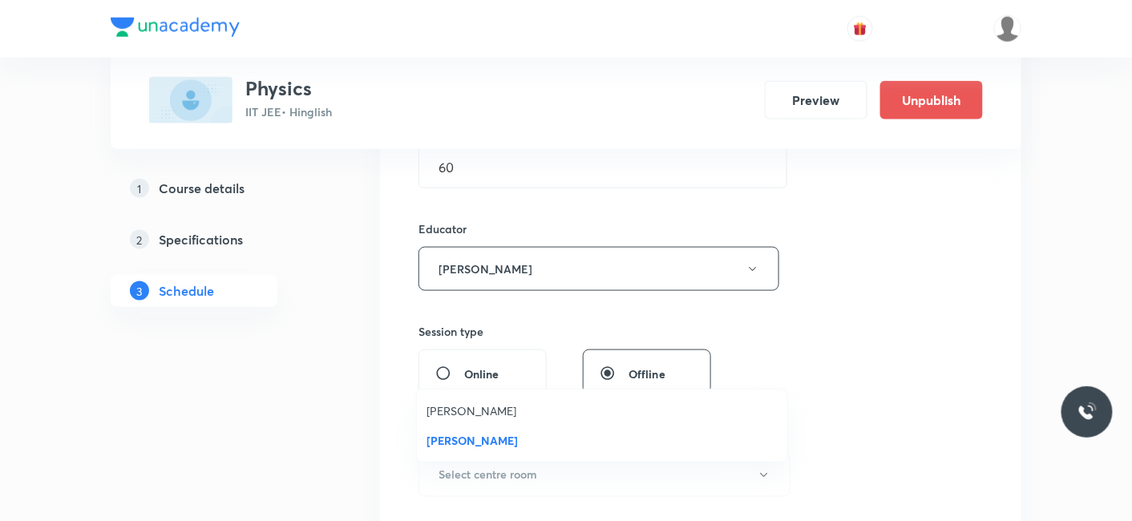
scroll to position [623, 0]
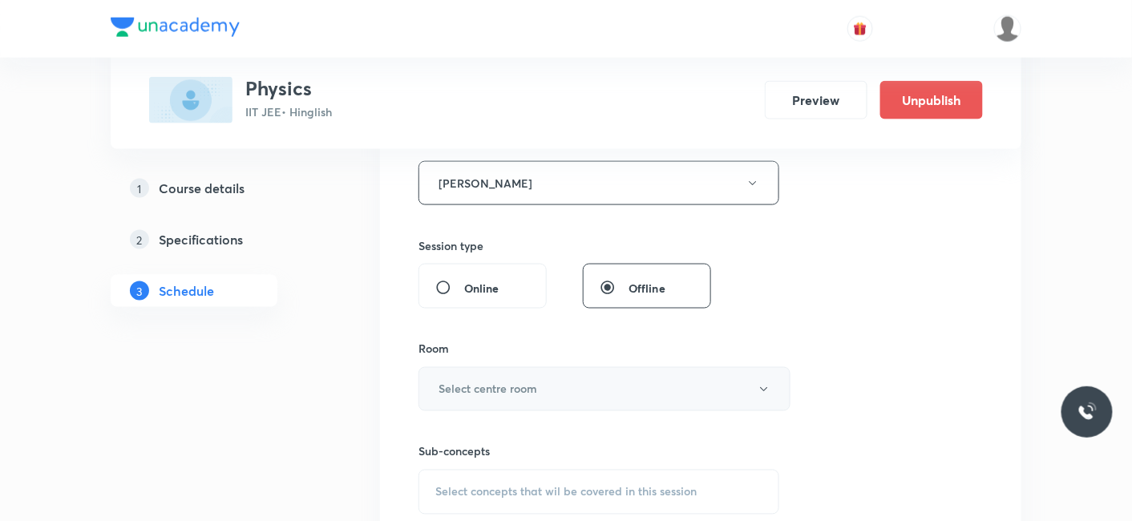
click at [485, 393] on h6 "Select centre room" at bounding box center [487, 389] width 99 height 17
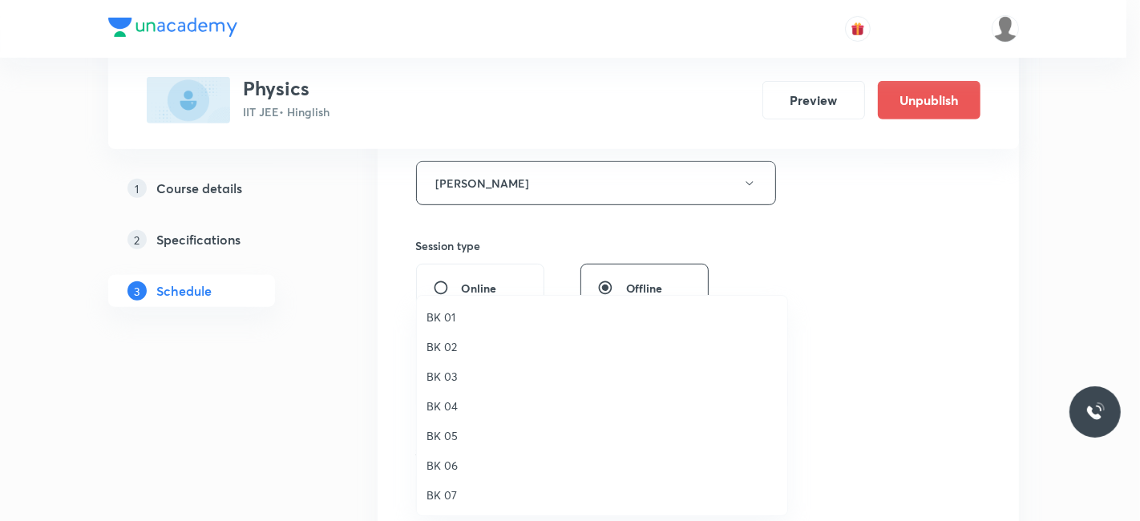
click at [434, 459] on span "BK 06" at bounding box center [601, 465] width 351 height 17
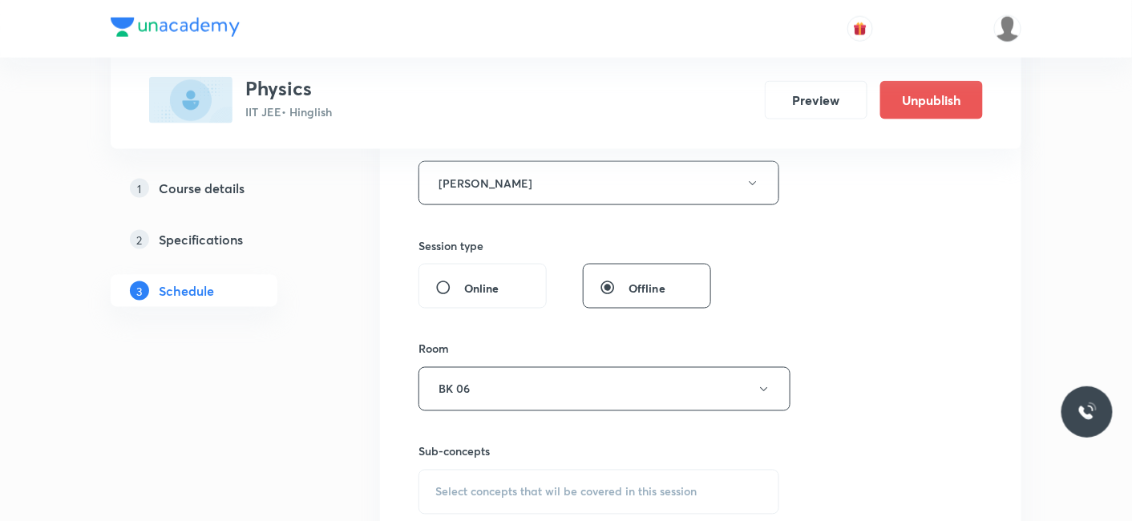
click at [506, 487] on span "Select concepts that wil be covered in this session" at bounding box center [565, 492] width 261 height 13
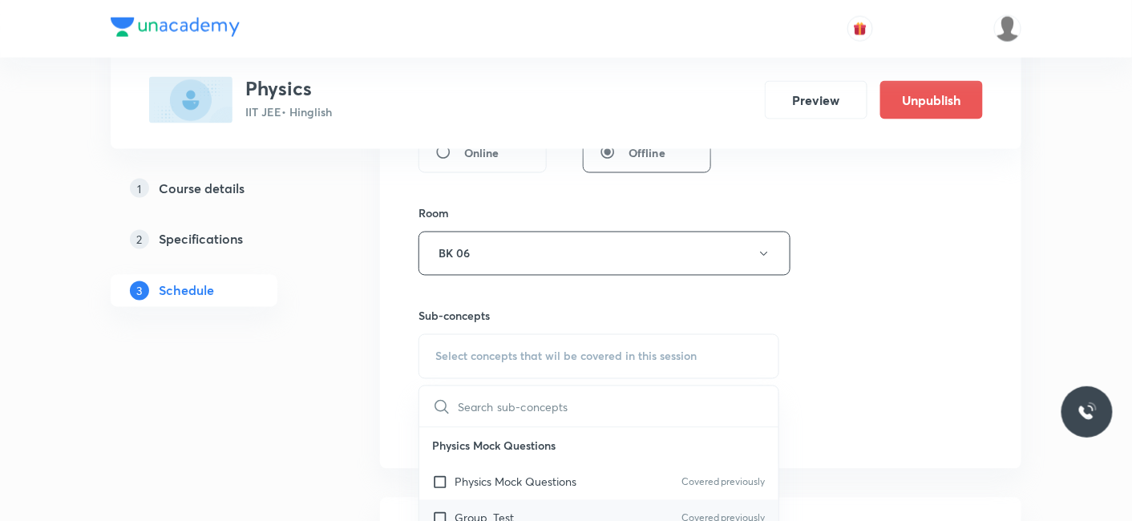
scroll to position [801, 0]
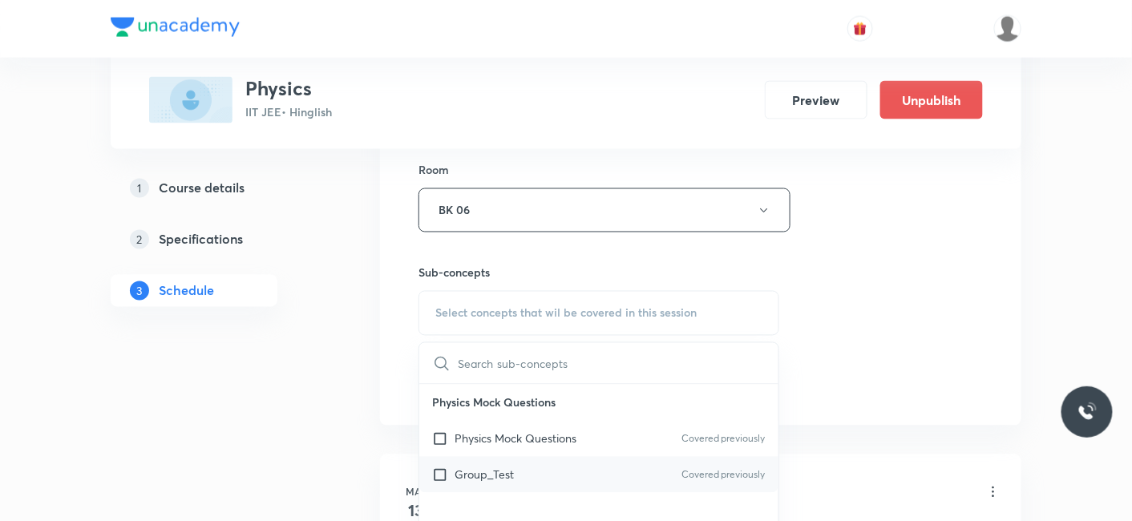
click at [470, 462] on div "Group_Test Covered previously" at bounding box center [598, 475] width 359 height 36
checkbox input "true"
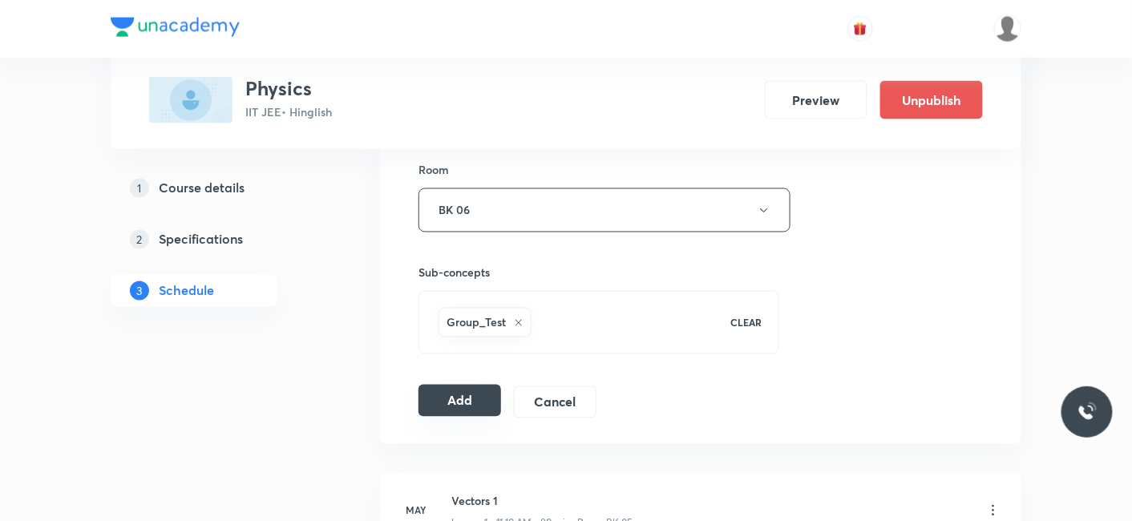
click at [482, 398] on button "Add" at bounding box center [459, 401] width 83 height 32
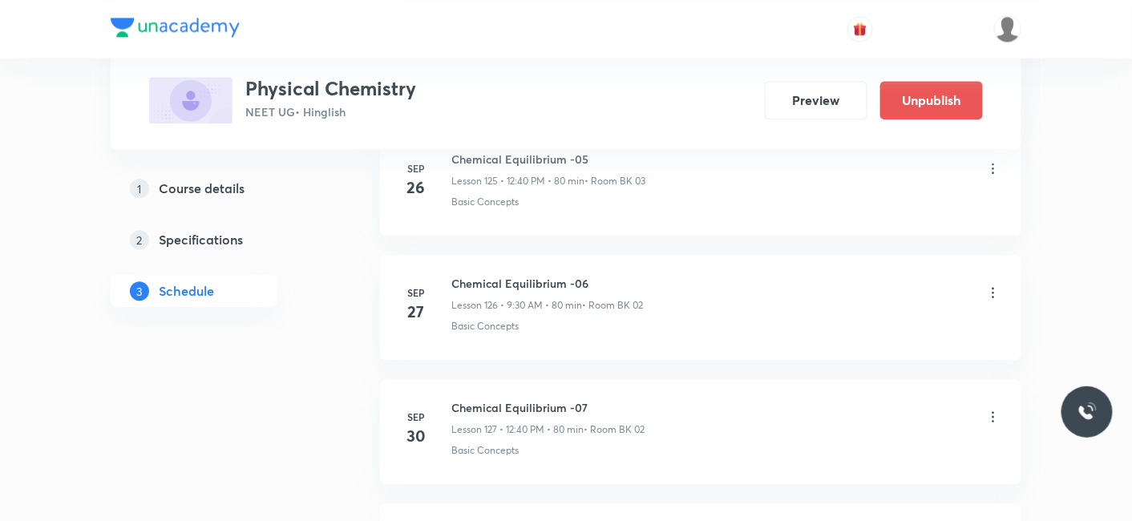
scroll to position [16605, 0]
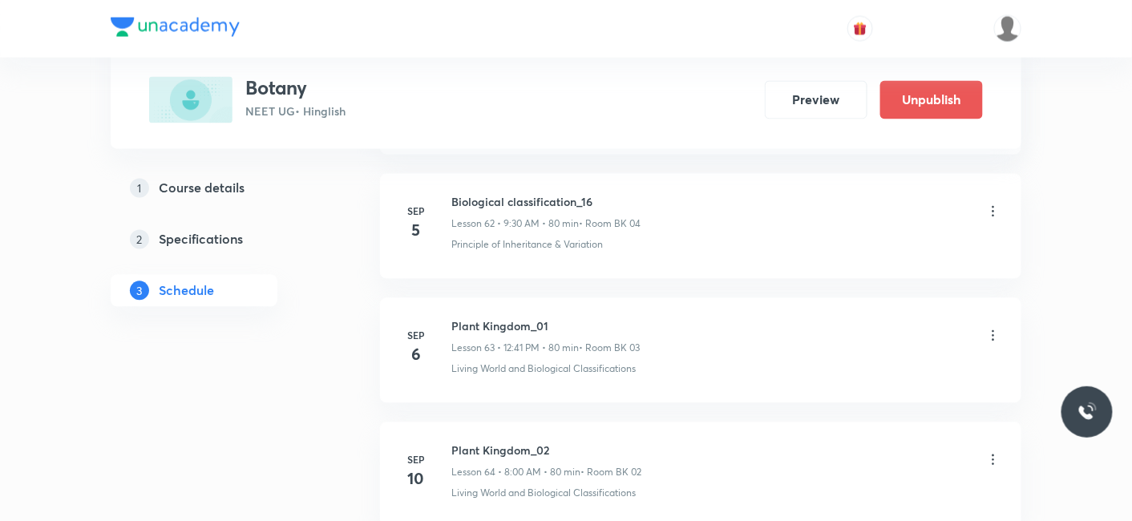
scroll to position [8461, 0]
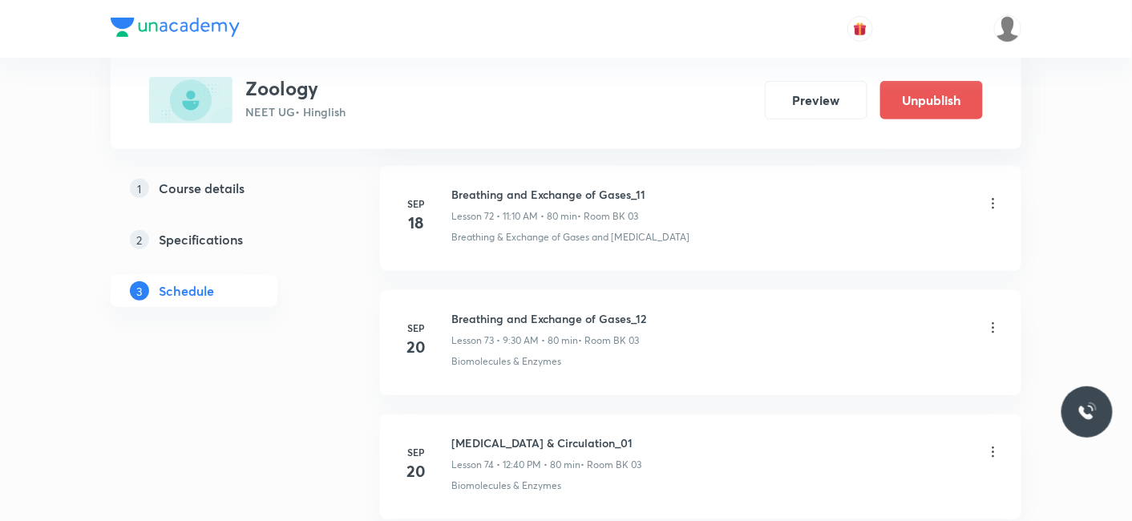
scroll to position [10788, 0]
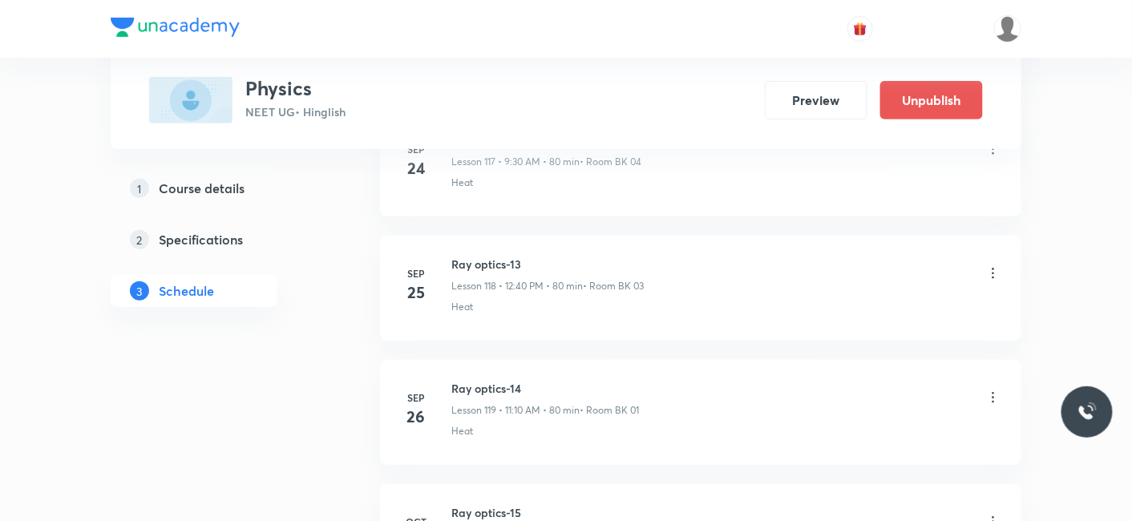
scroll to position [15987, 0]
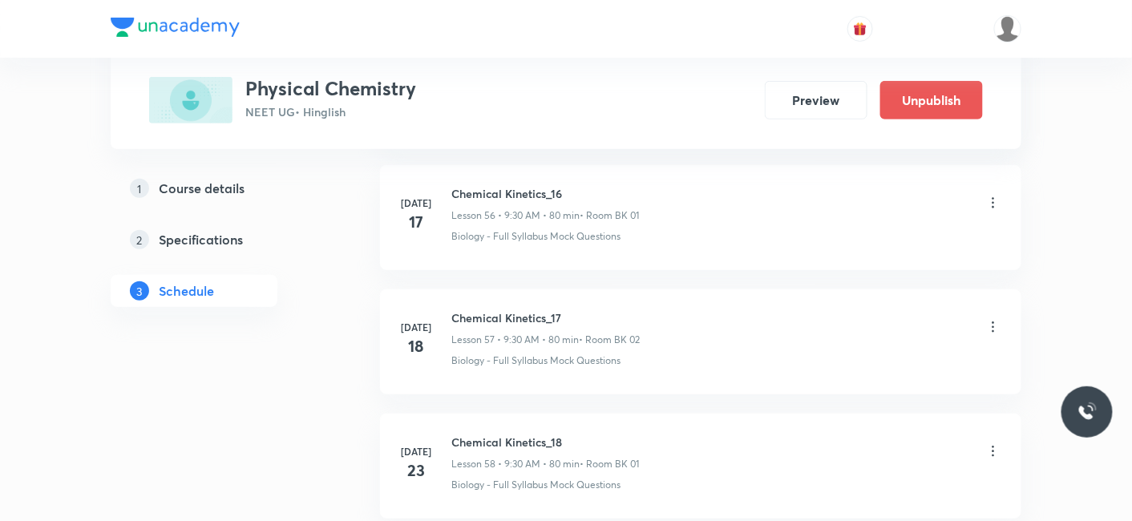
scroll to position [7548, 0]
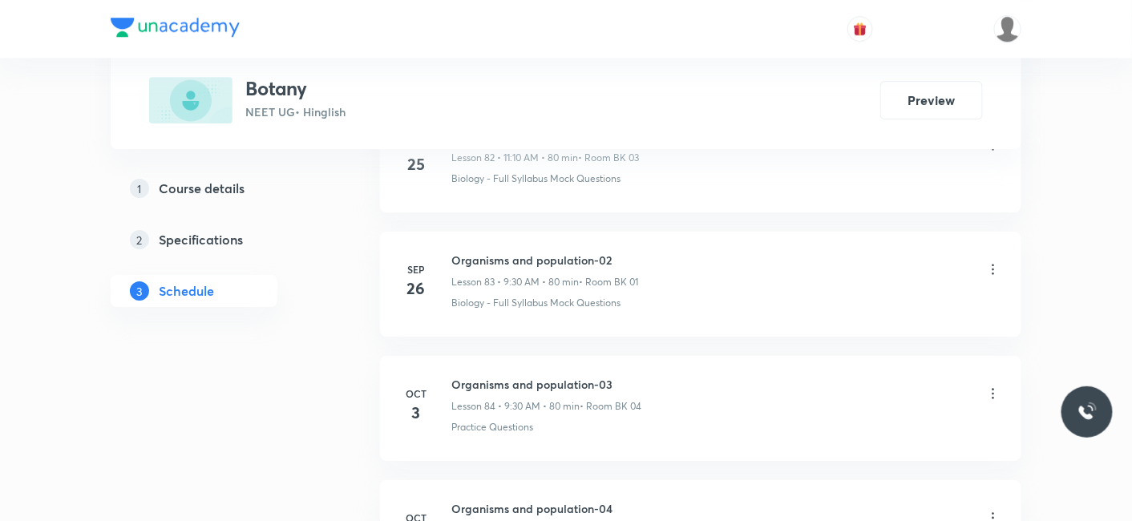
scroll to position [11407, 0]
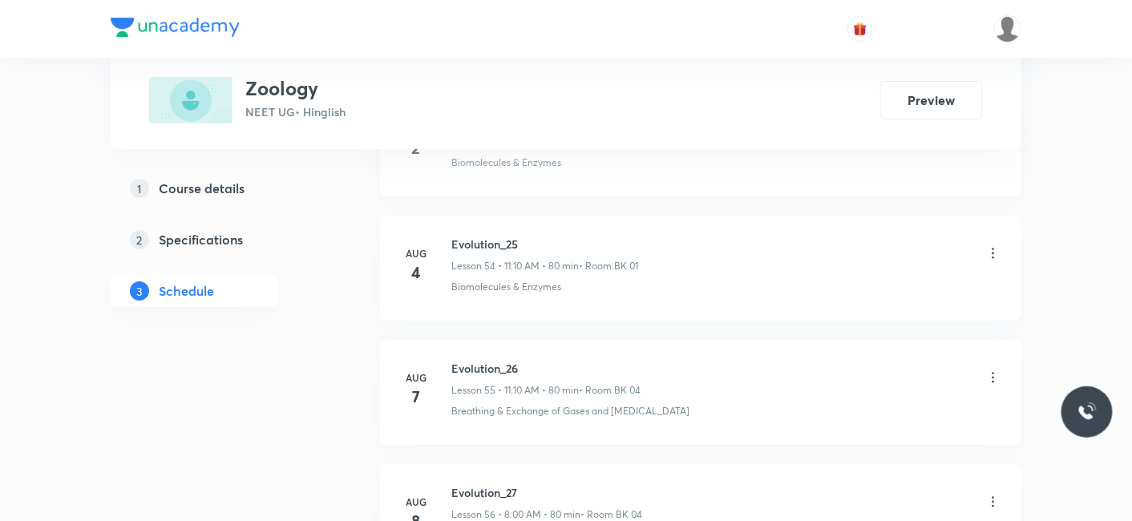
scroll to position [10293, 0]
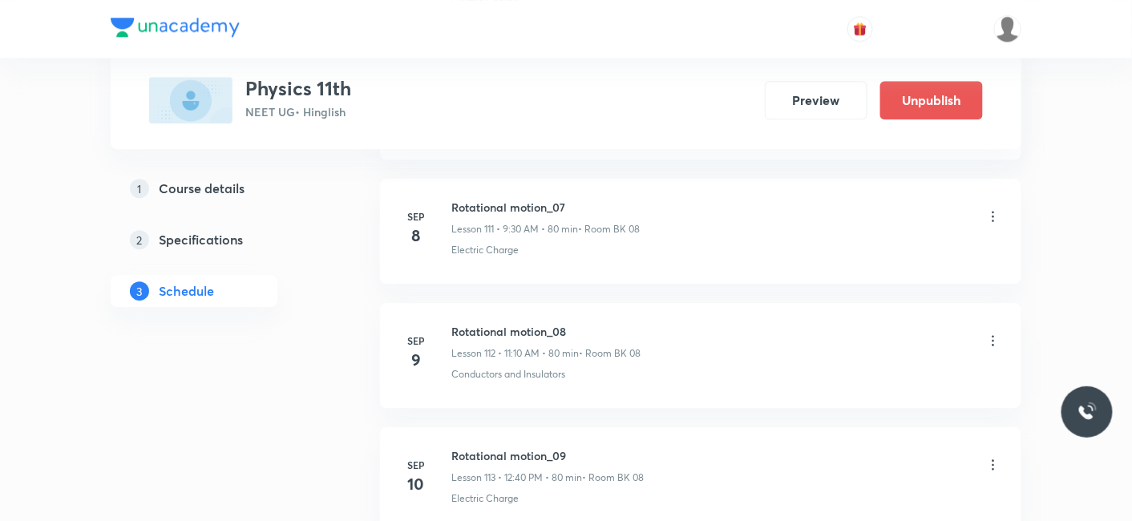
scroll to position [14739, 0]
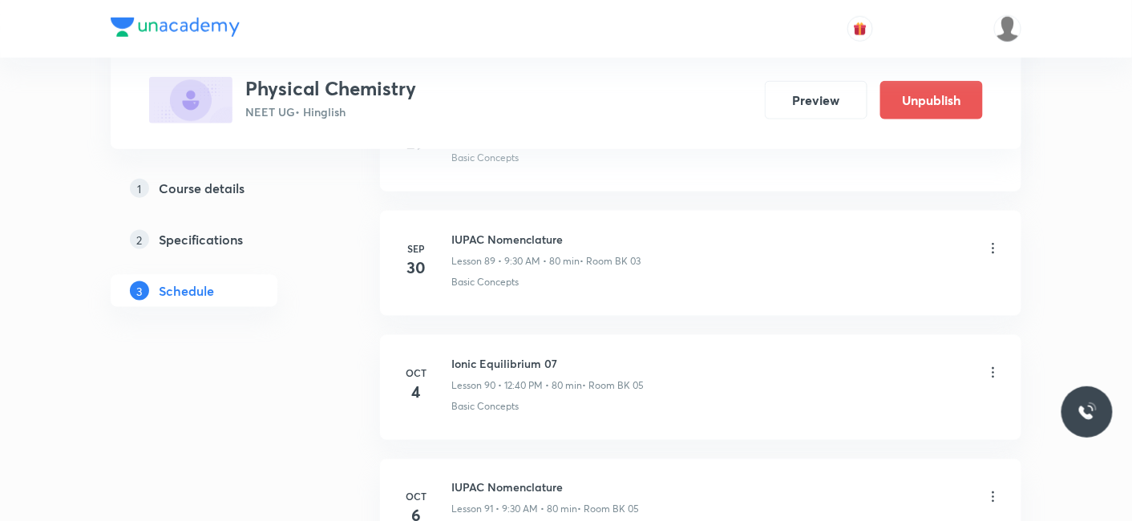
scroll to position [11949, 0]
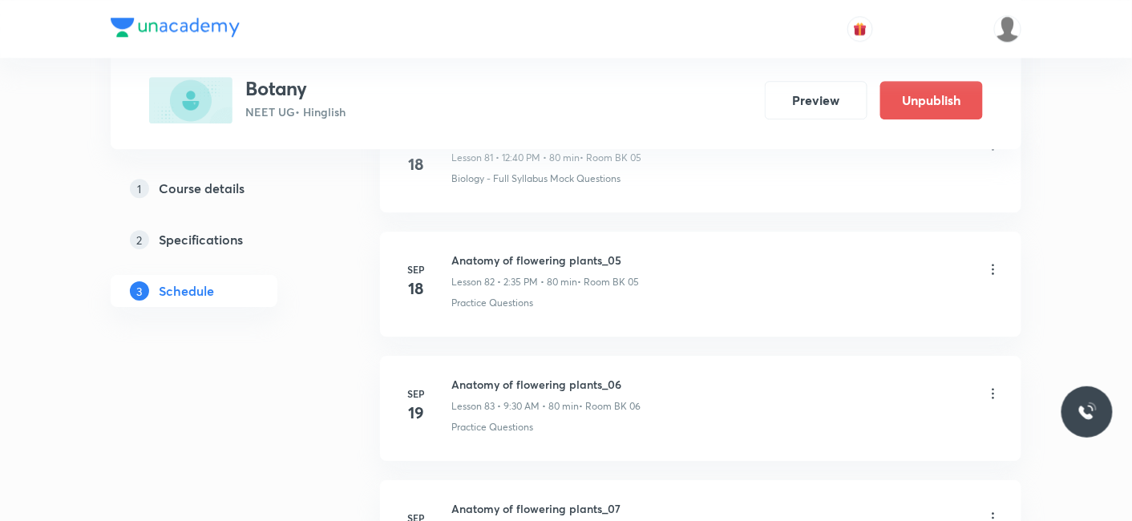
scroll to position [11274, 0]
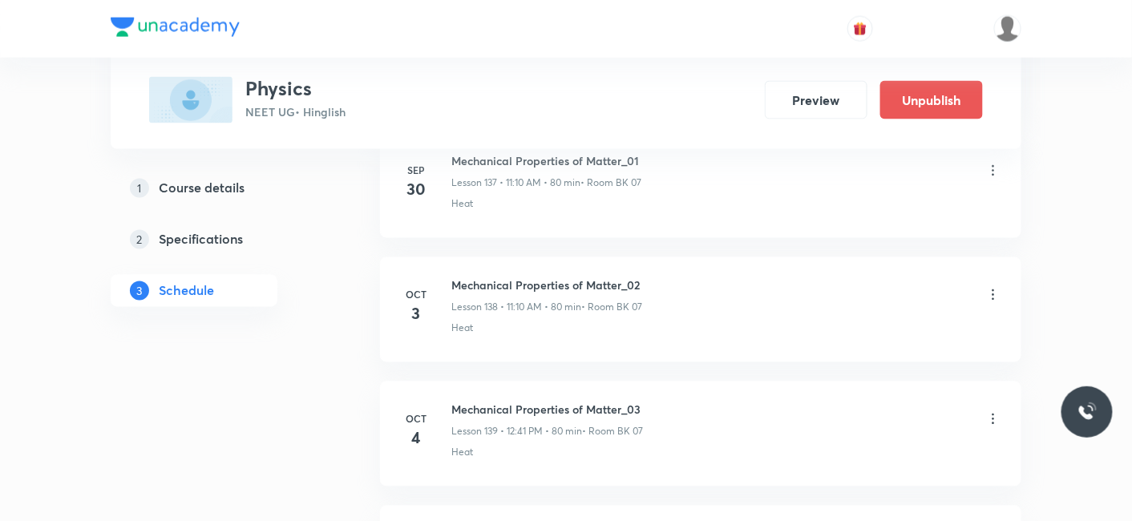
scroll to position [18193, 0]
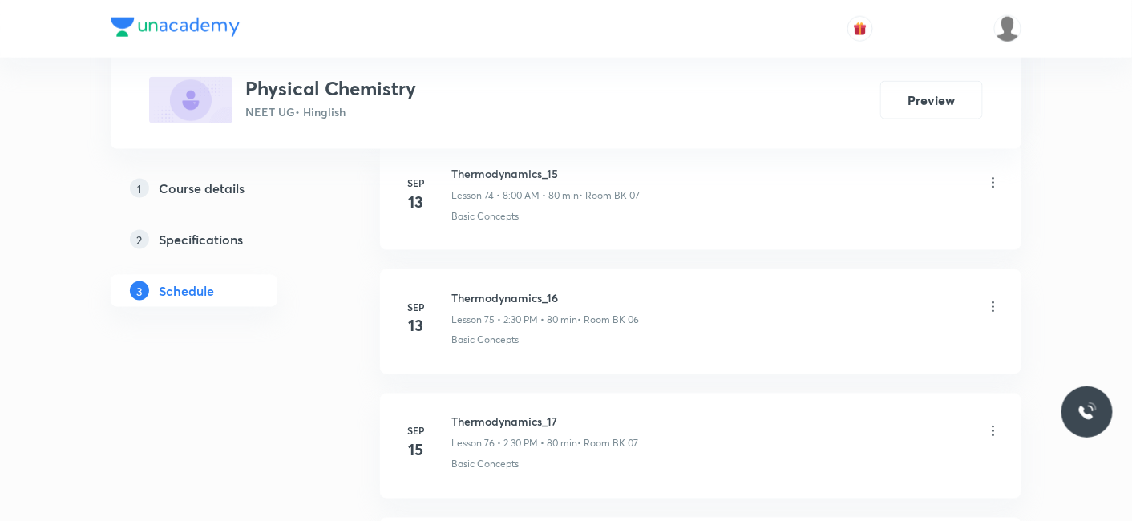
scroll to position [10173, 0]
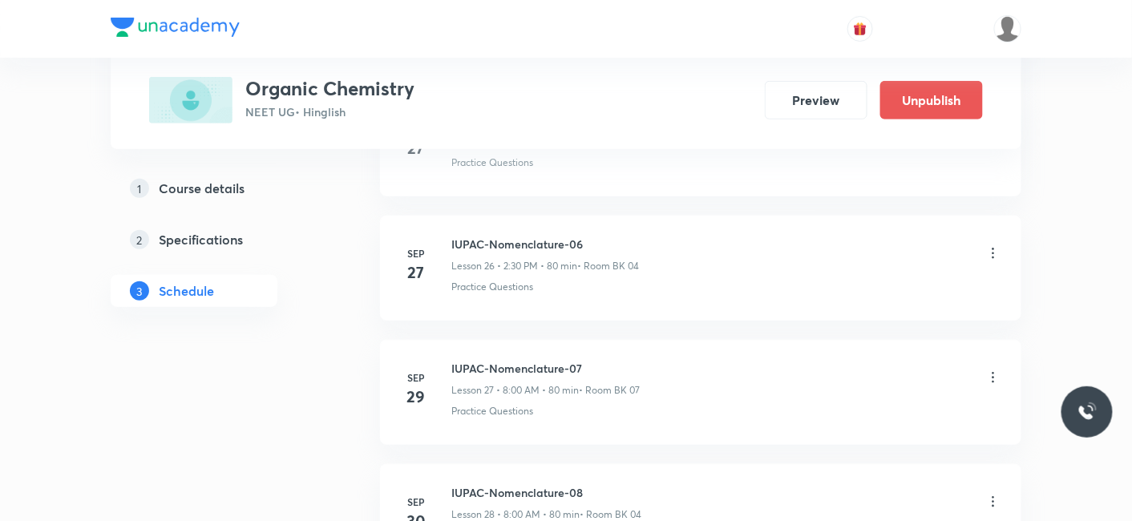
scroll to position [3851, 0]
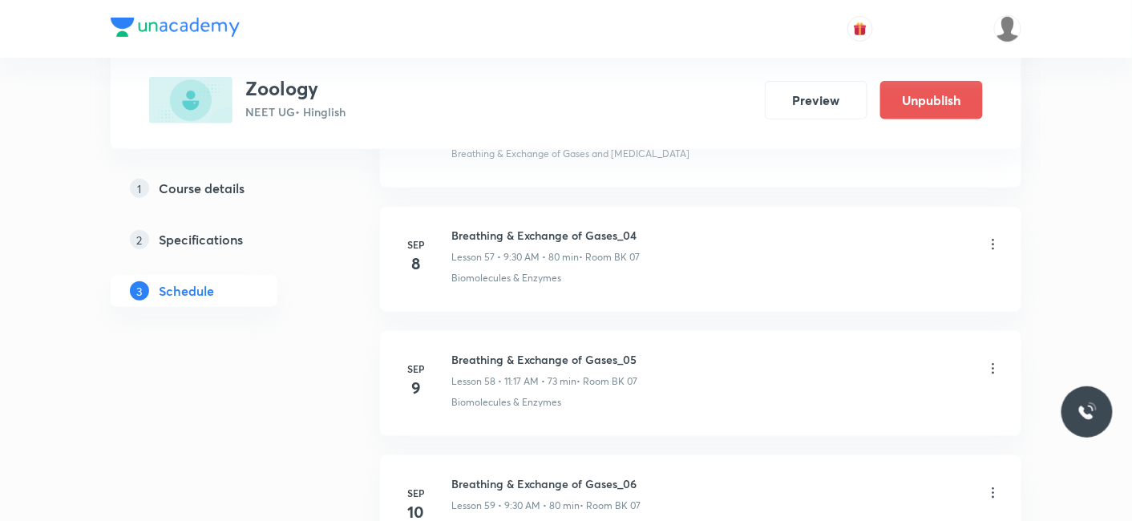
scroll to position [10023, 0]
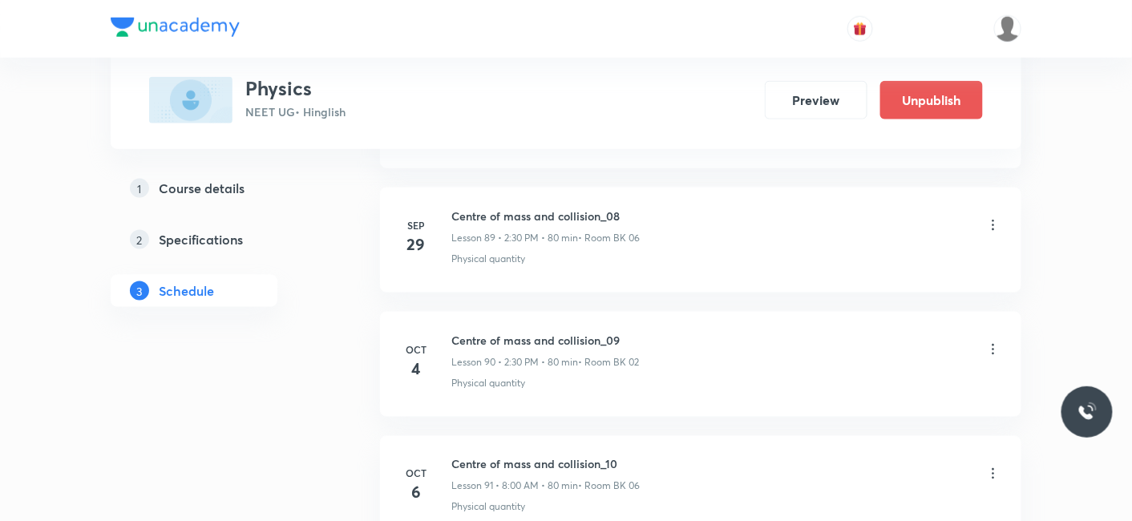
scroll to position [11984, 0]
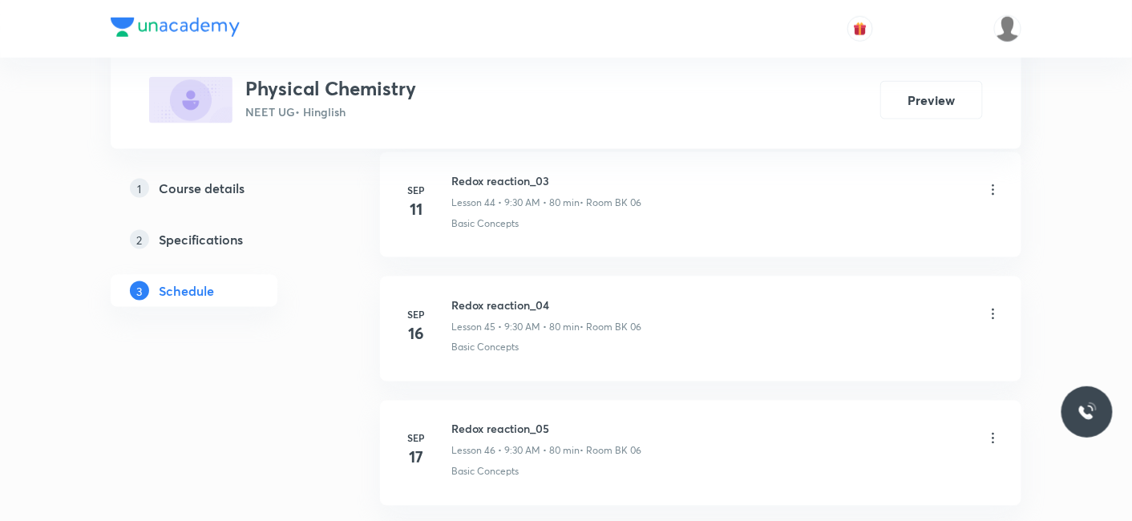
scroll to position [6342, 0]
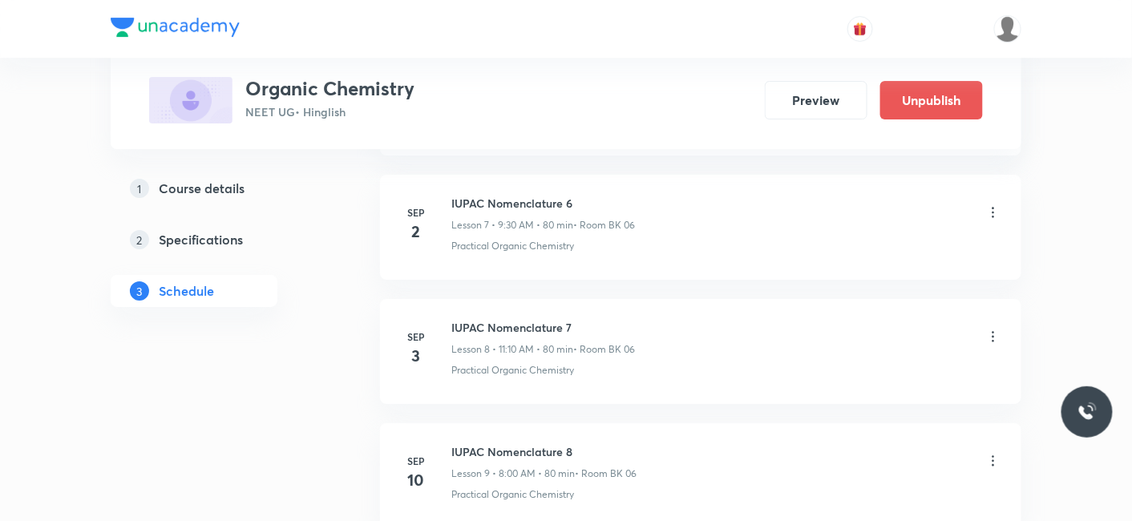
scroll to position [1580, 0]
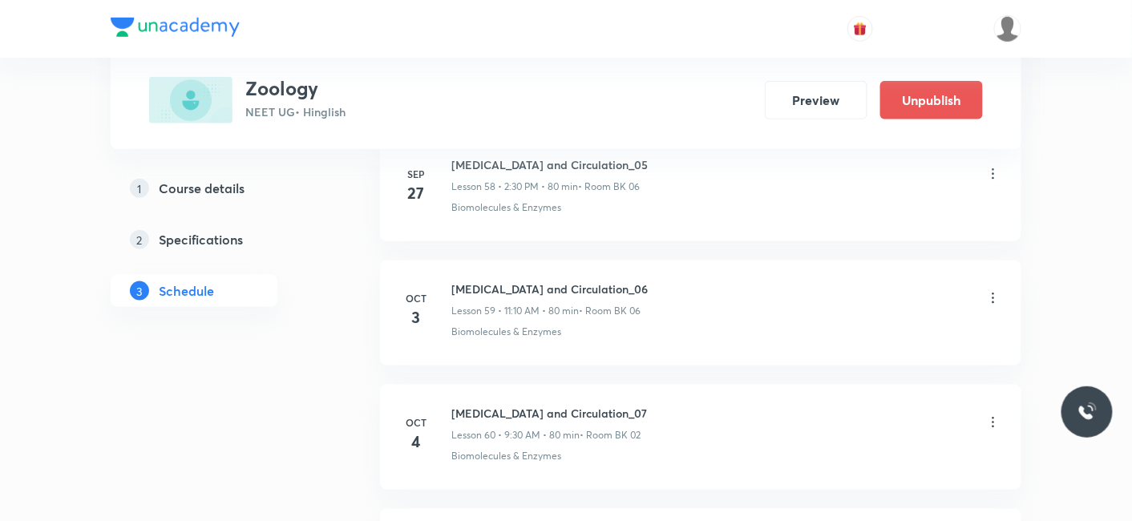
scroll to position [7956, 0]
